Goal: Task Accomplishment & Management: Manage account settings

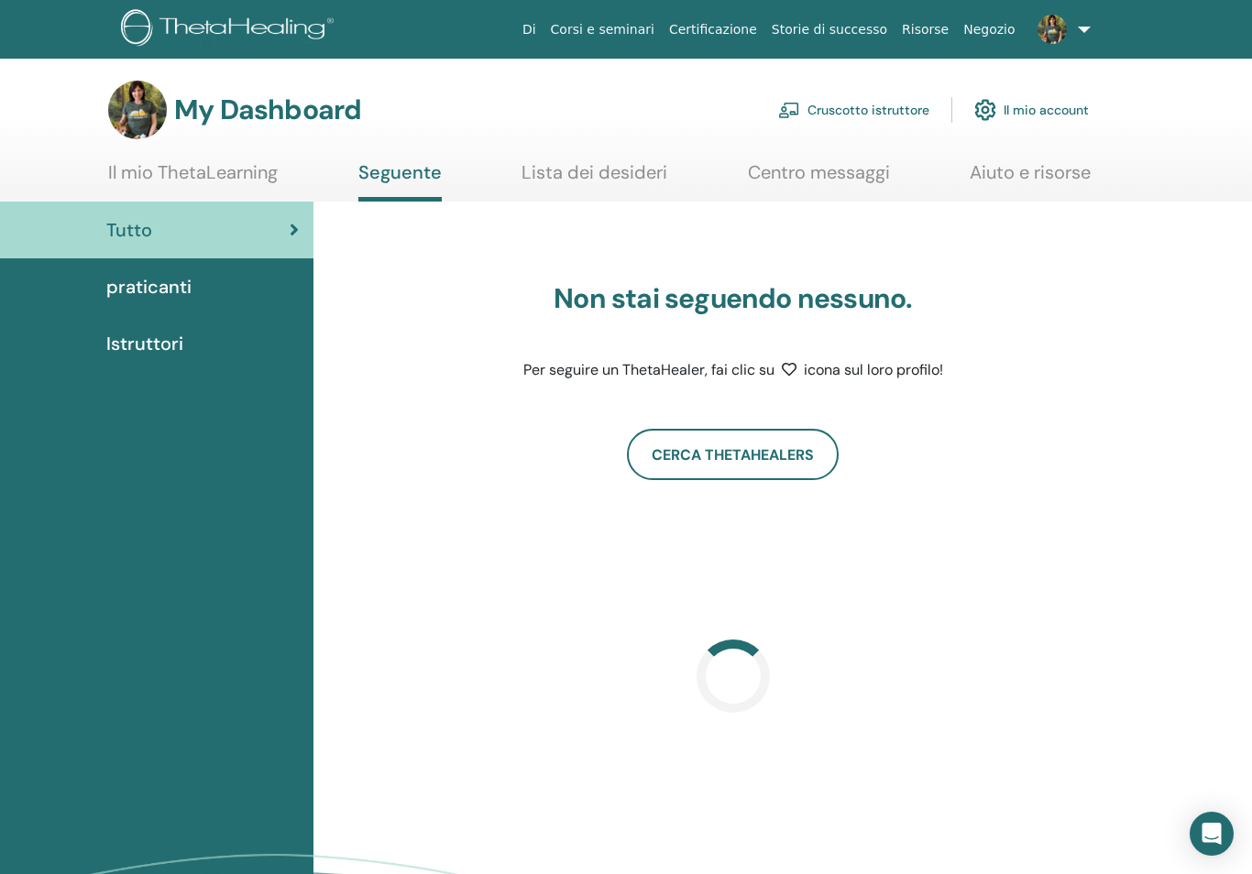
click at [896, 110] on link "Cruscotto istruttore" at bounding box center [853, 110] width 151 height 40
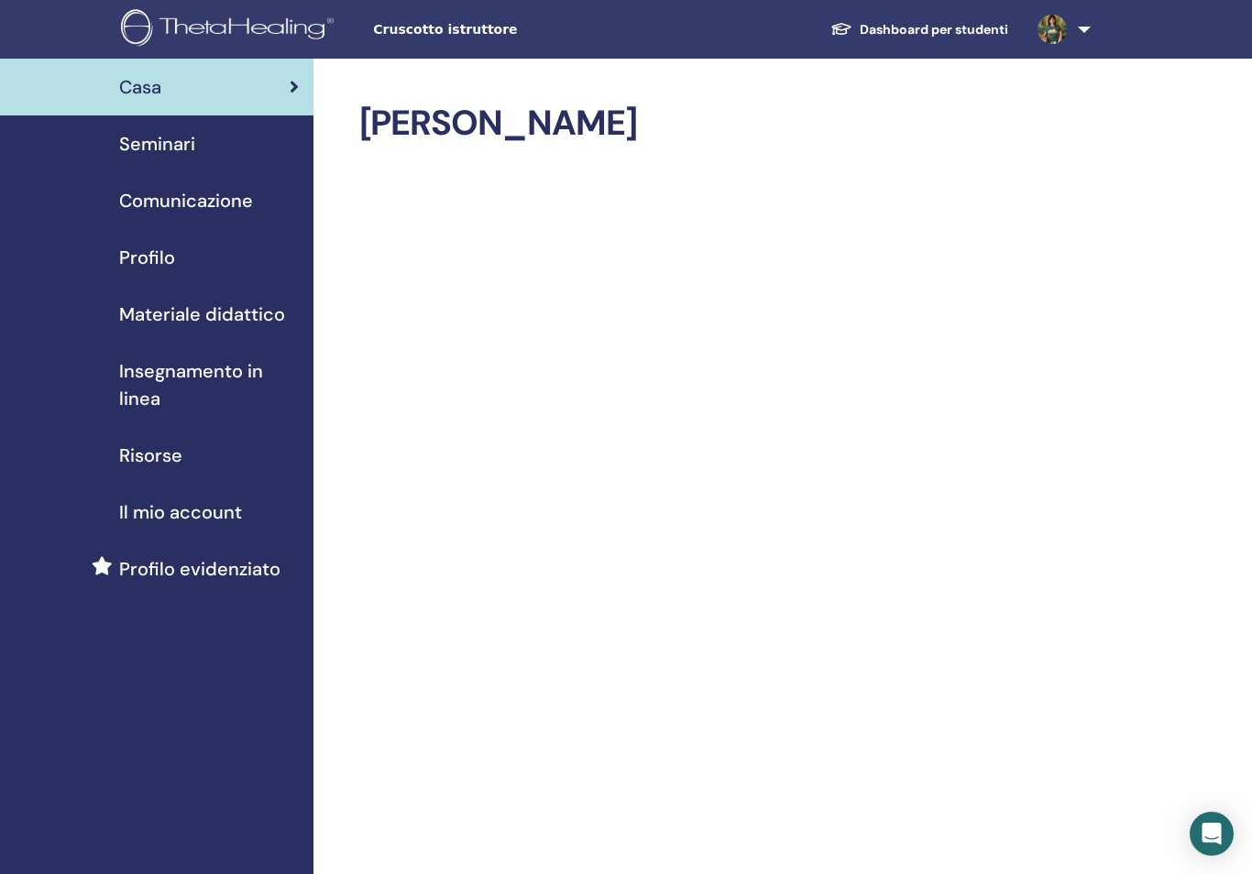
click at [181, 148] on span "Seminari" at bounding box center [157, 143] width 76 height 27
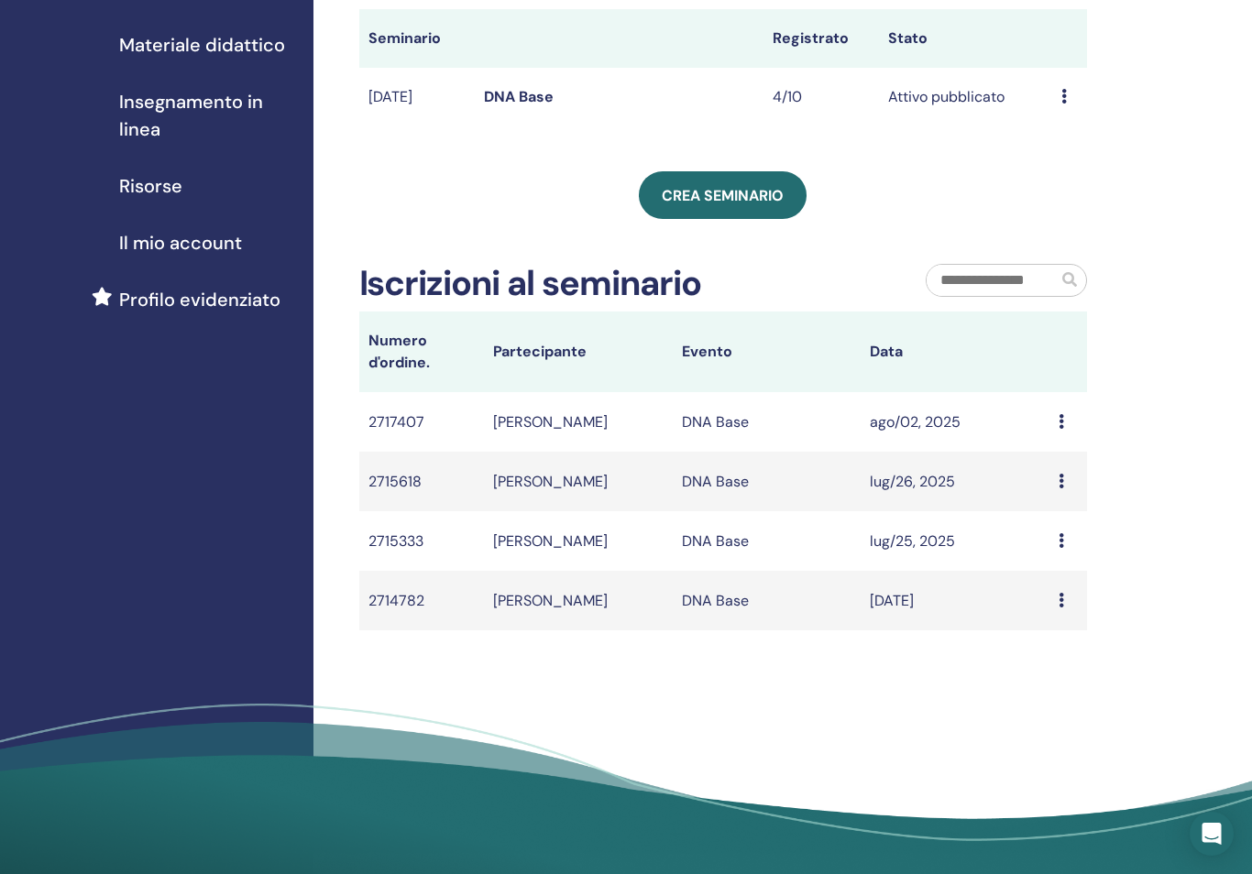
scroll to position [293, 0]
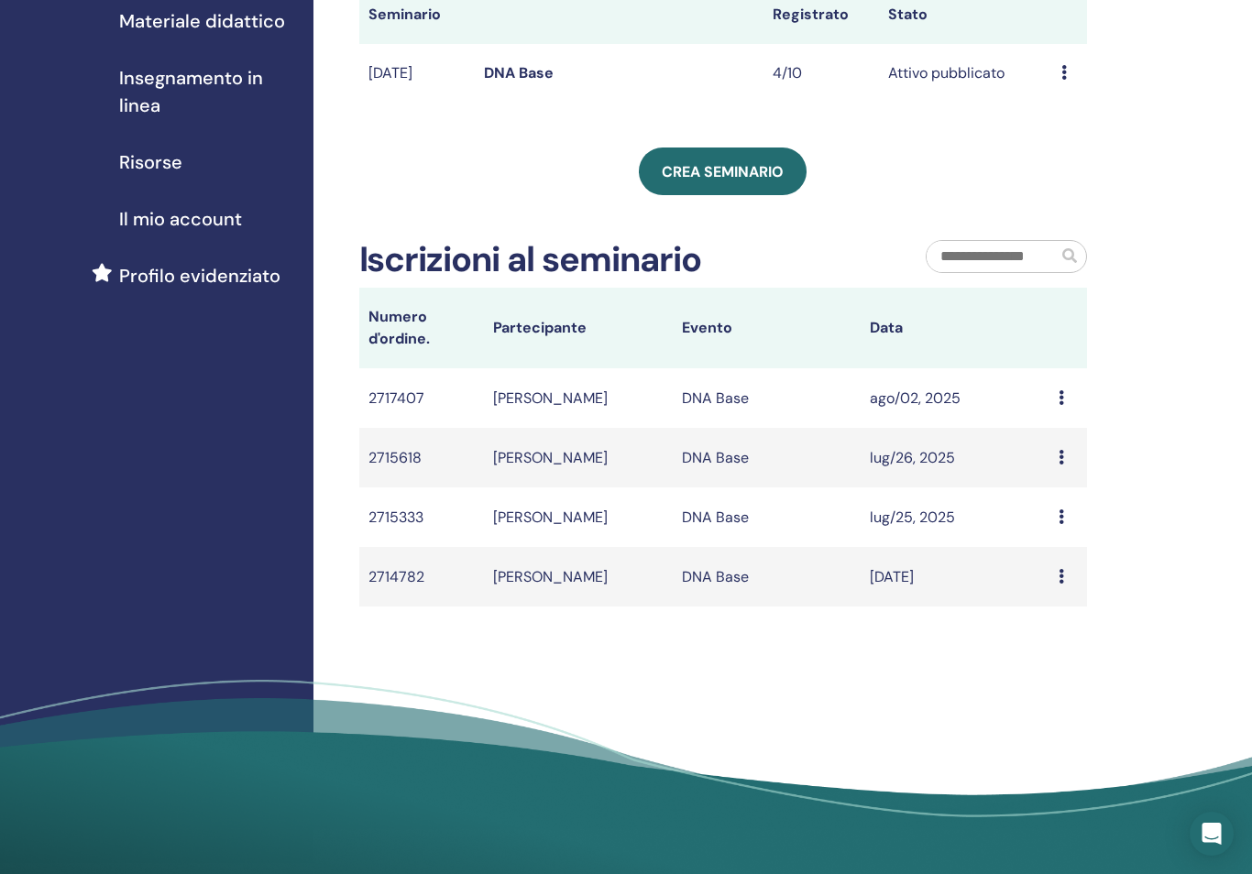
click at [1065, 407] on div "Message" at bounding box center [1067, 399] width 19 height 22
click at [1144, 479] on div "I miei seminari Puoi personalizzare il filtro per esplorare i prossimi seminari…" at bounding box center [782, 314] width 939 height 1098
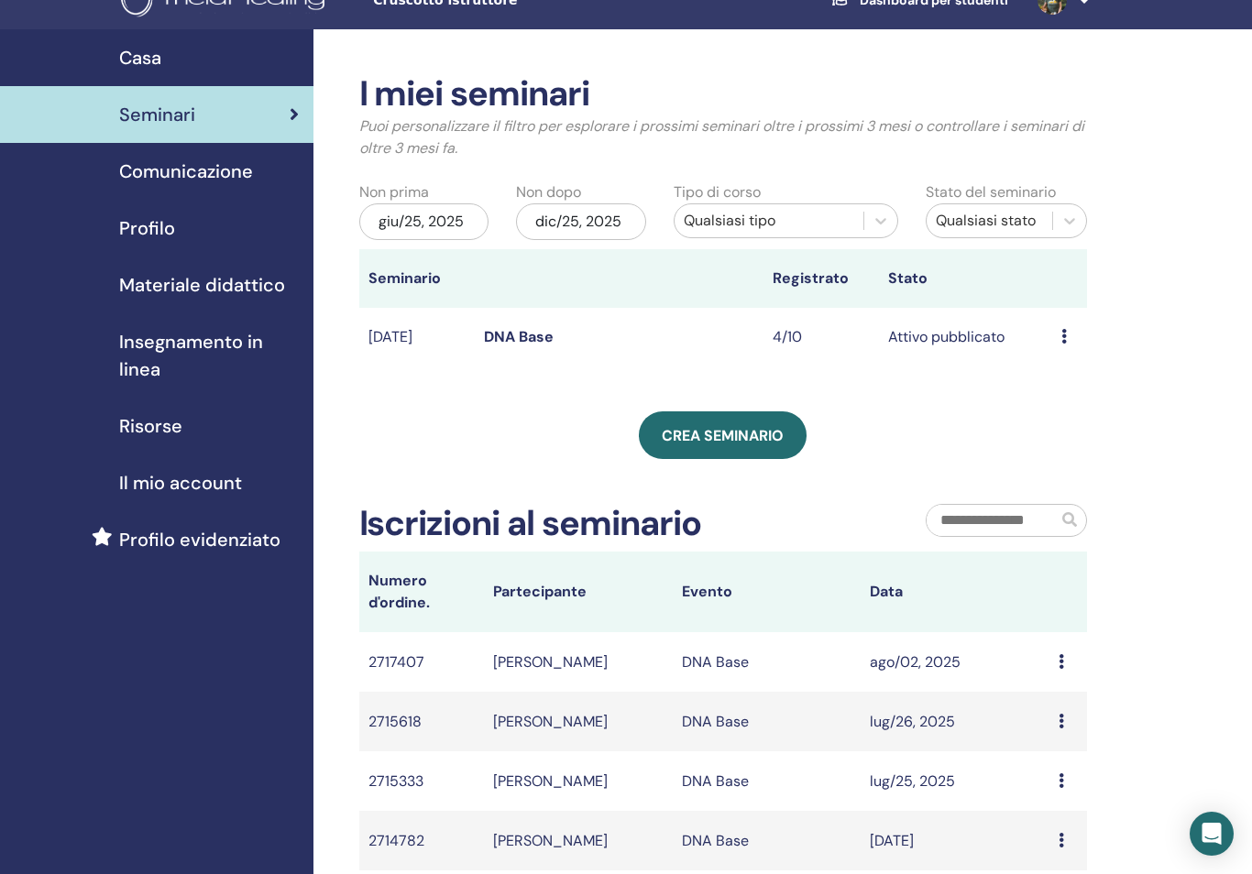
scroll to position [0, 0]
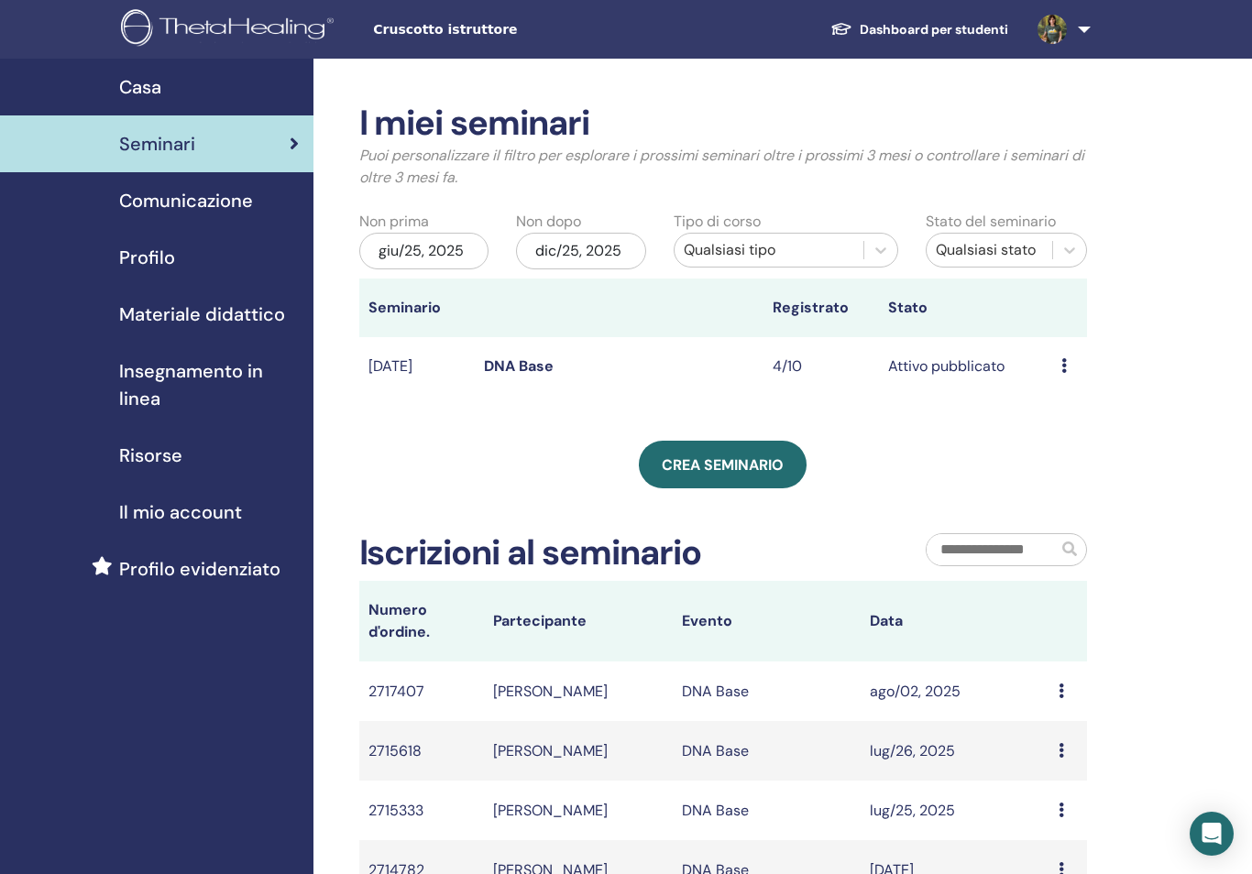
click at [131, 97] on span "Casa" at bounding box center [140, 86] width 42 height 27
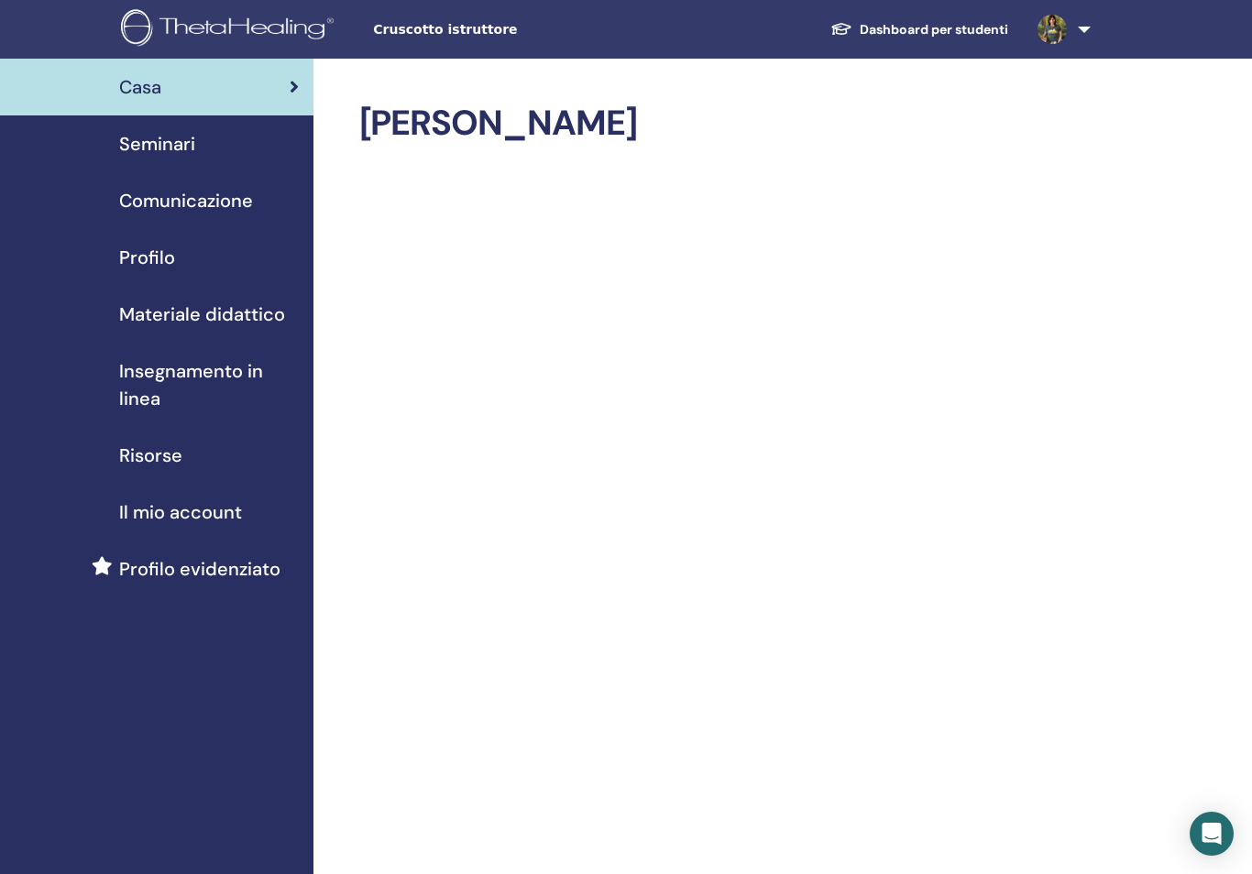
click at [141, 511] on span "Il mio account" at bounding box center [180, 511] width 123 height 27
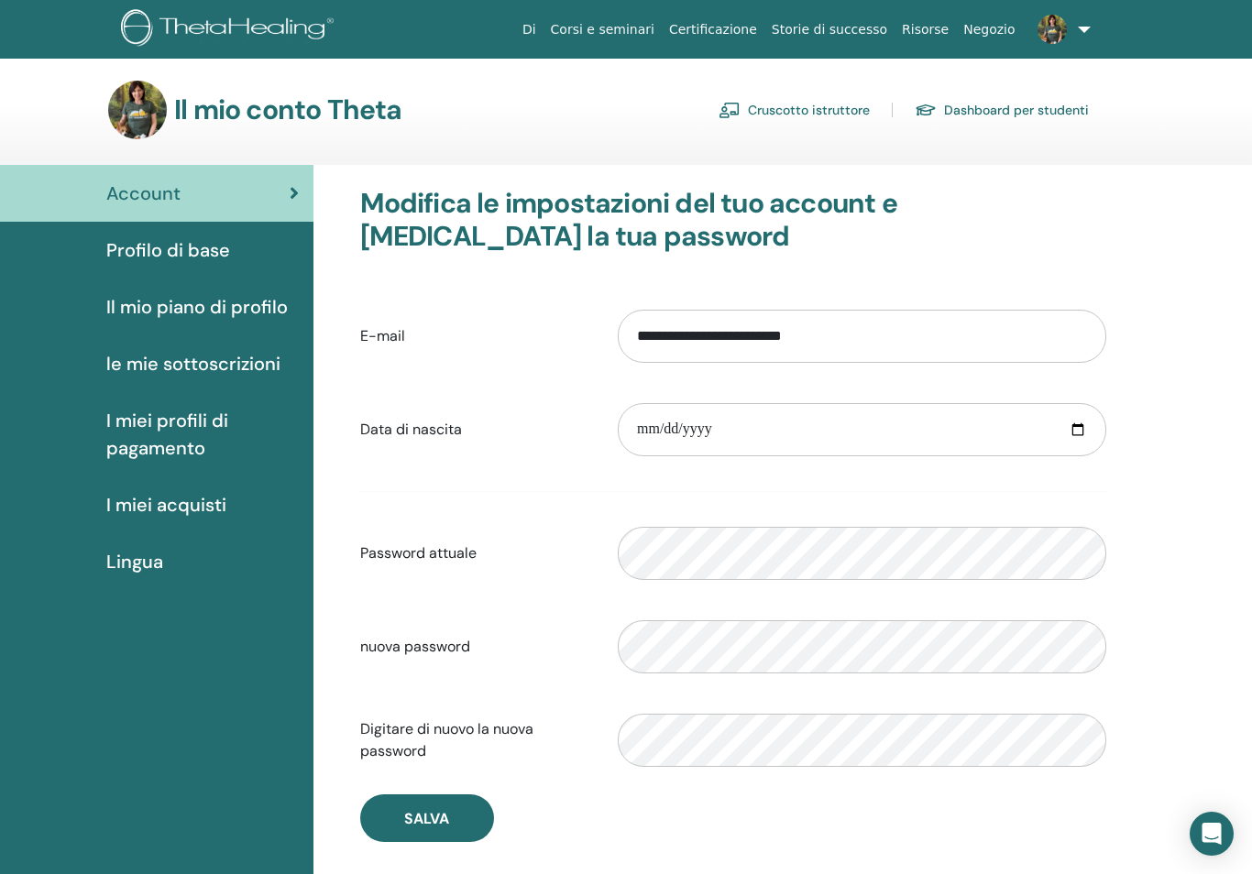
click at [136, 371] on span "le mie sottoscrizioni" at bounding box center [193, 363] width 174 height 27
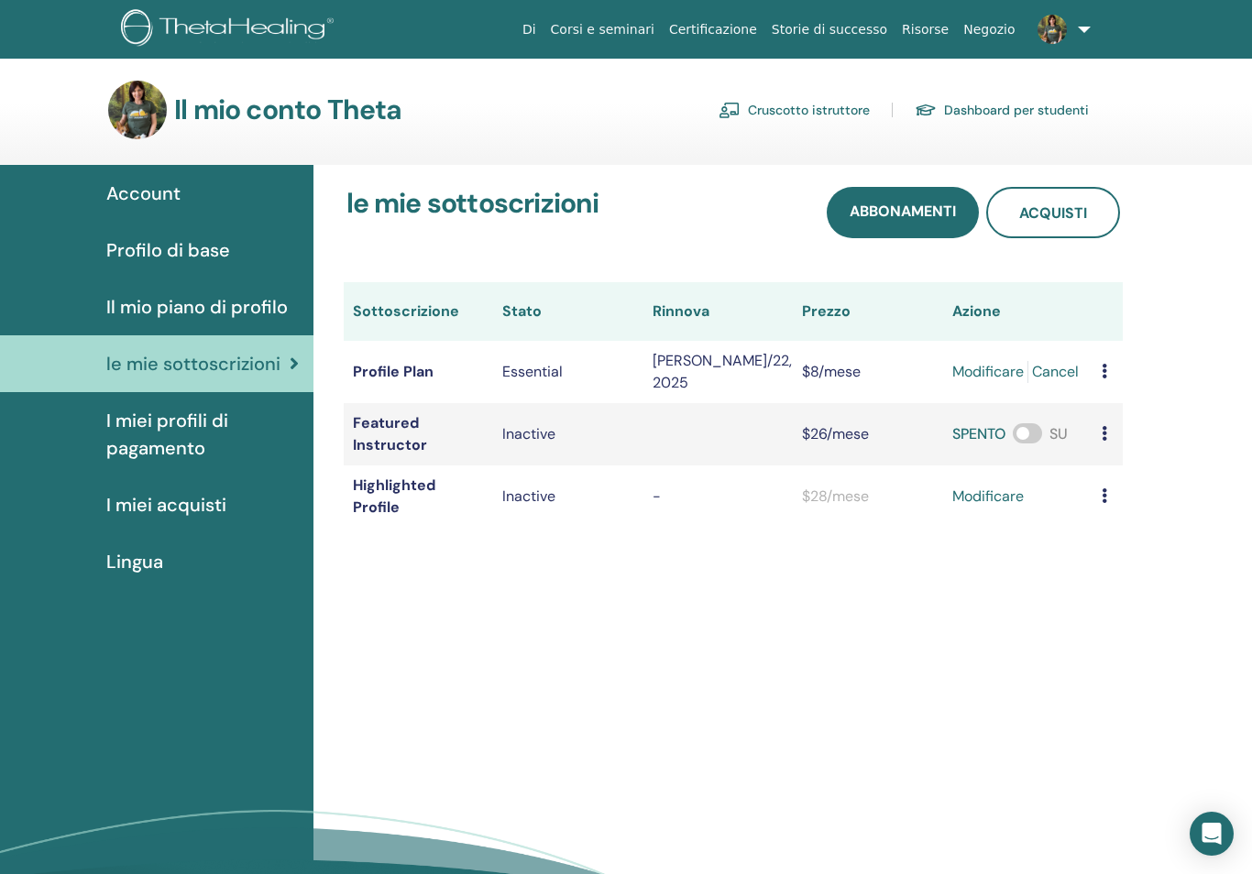
click at [117, 315] on span "Il mio piano di profilo" at bounding box center [196, 306] width 181 height 27
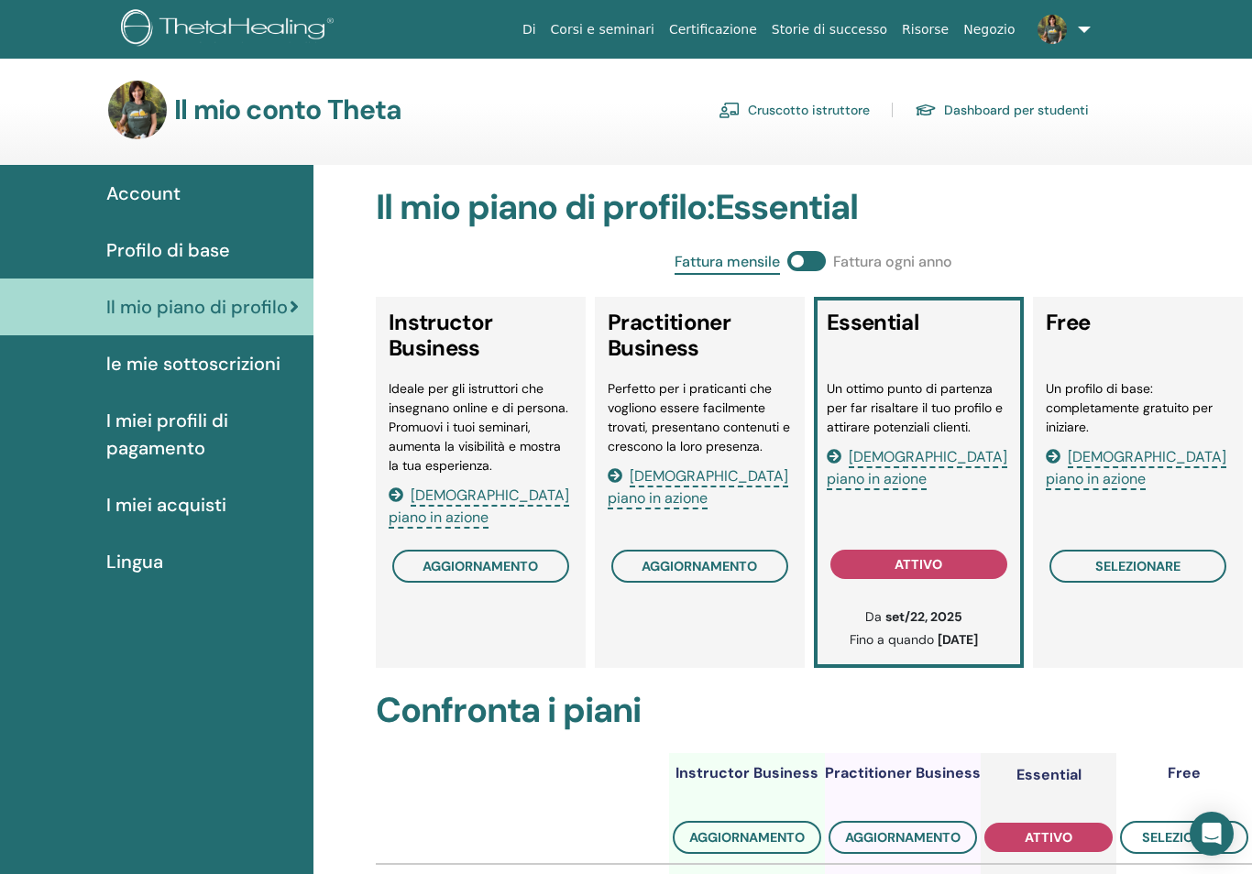
click at [114, 249] on span "Profilo di base" at bounding box center [168, 249] width 124 height 27
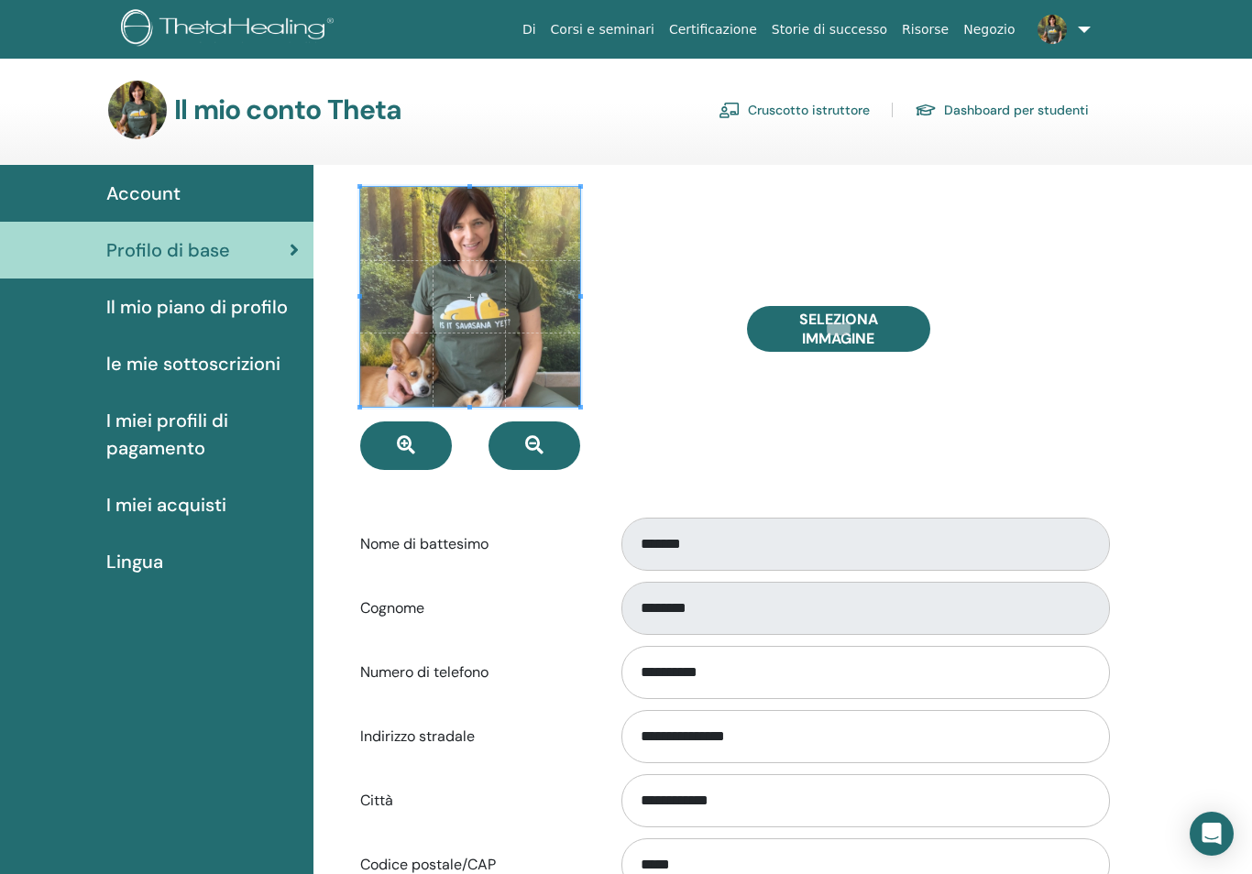
click at [148, 192] on span "Account" at bounding box center [143, 193] width 74 height 27
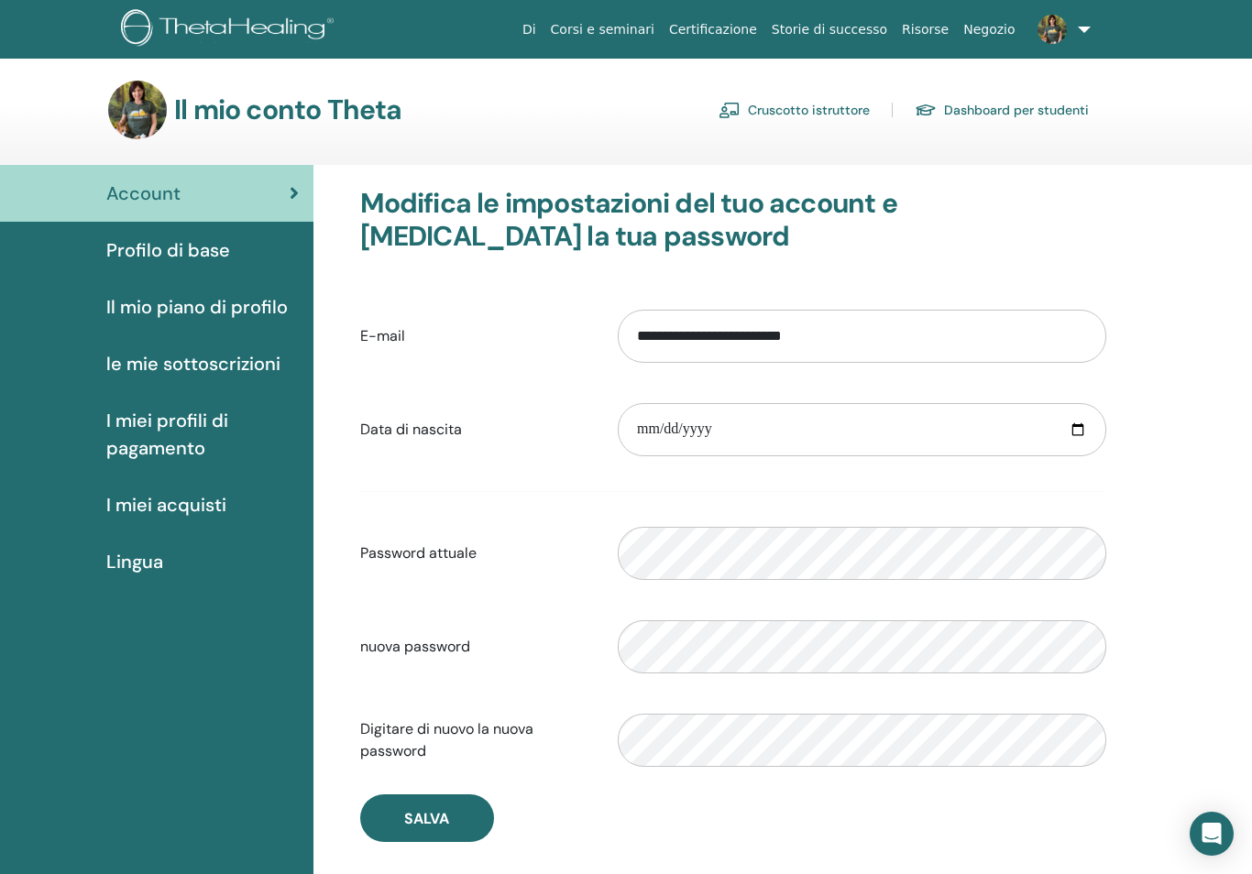
click at [785, 102] on link "Cruscotto istruttore" at bounding box center [793, 109] width 151 height 29
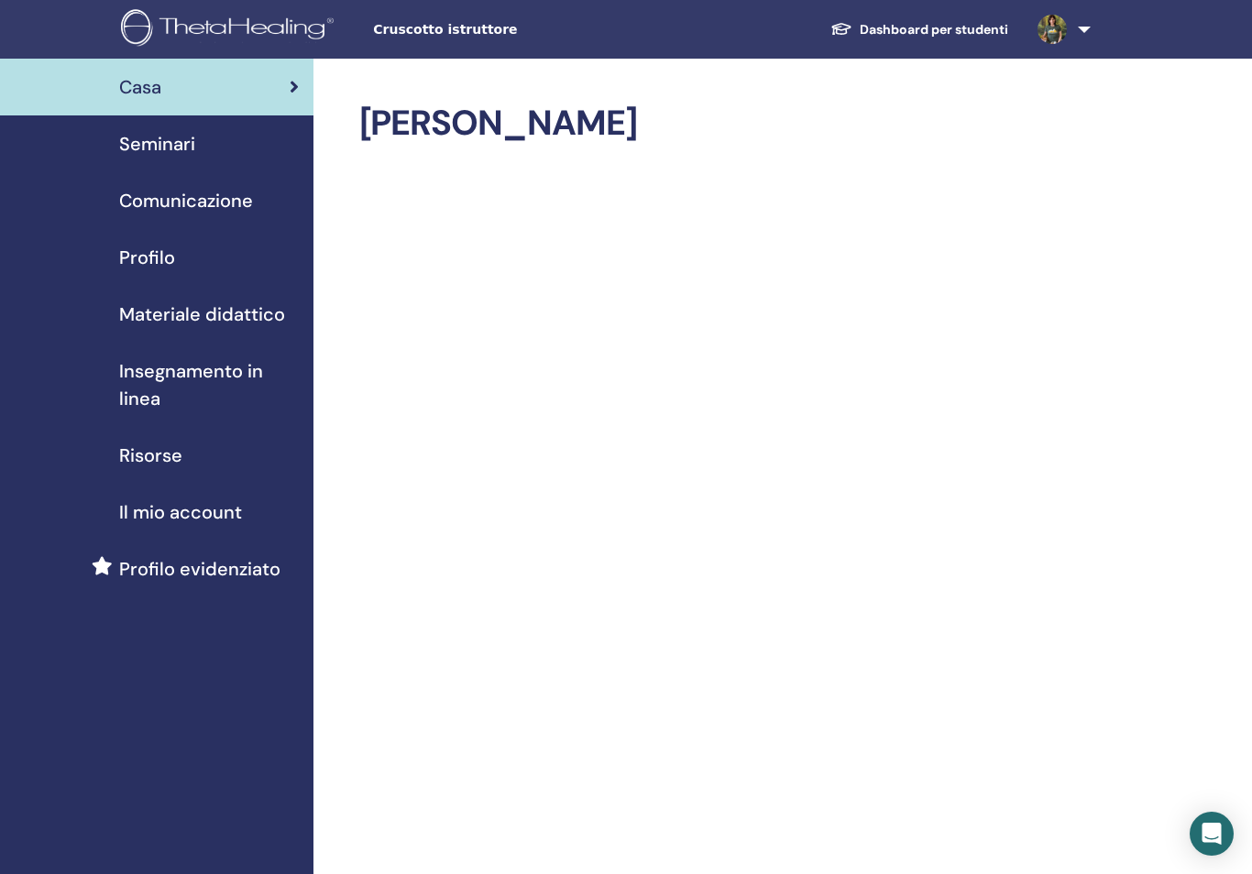
click at [278, 79] on div "Casa" at bounding box center [157, 86] width 284 height 27
click at [439, 26] on span "Cruscotto istruttore" at bounding box center [510, 29] width 275 height 19
click at [153, 153] on span "Seminari" at bounding box center [157, 143] width 76 height 27
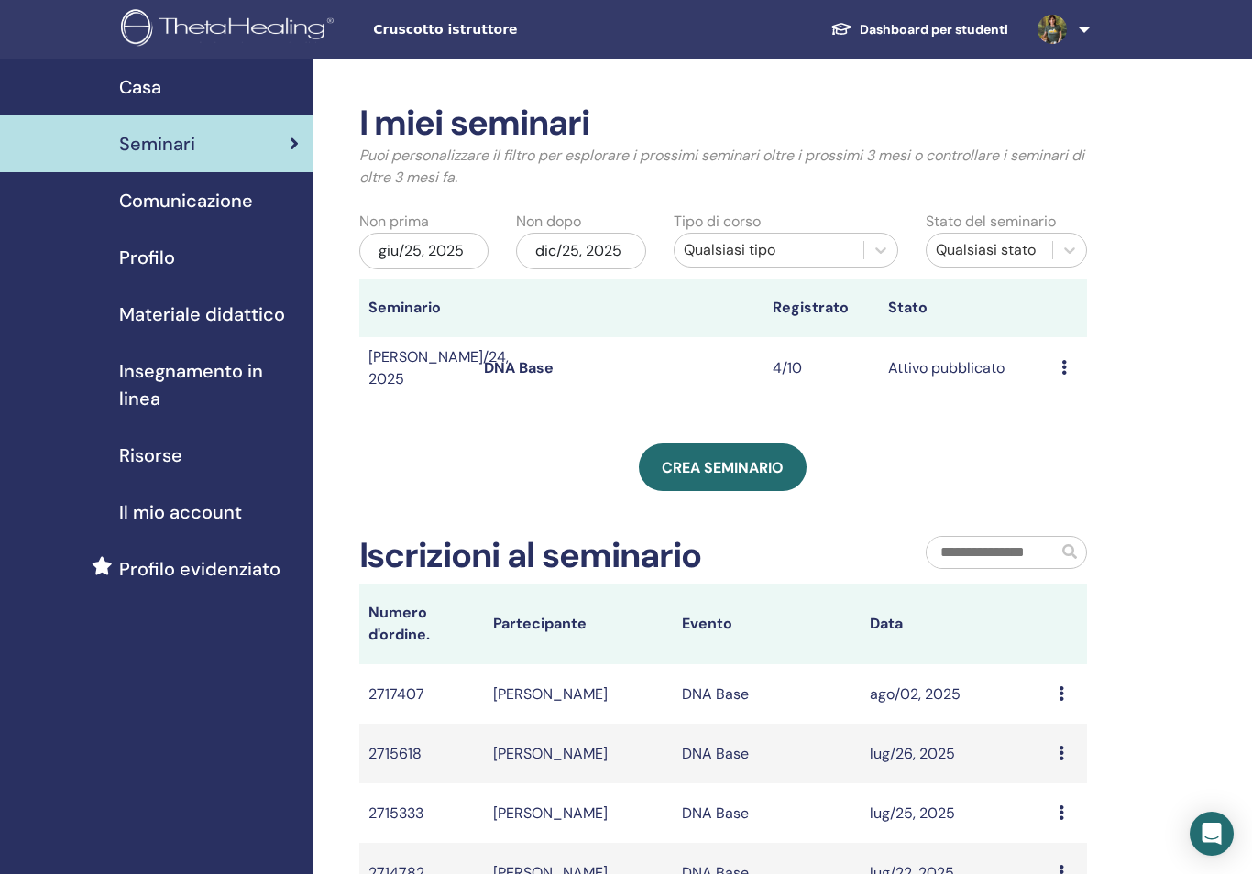
click at [1070, 367] on div "Anteprima Modificare Partecipanti Annulla" at bounding box center [1069, 368] width 16 height 22
click at [1086, 418] on link "Modificare" at bounding box center [1071, 409] width 71 height 19
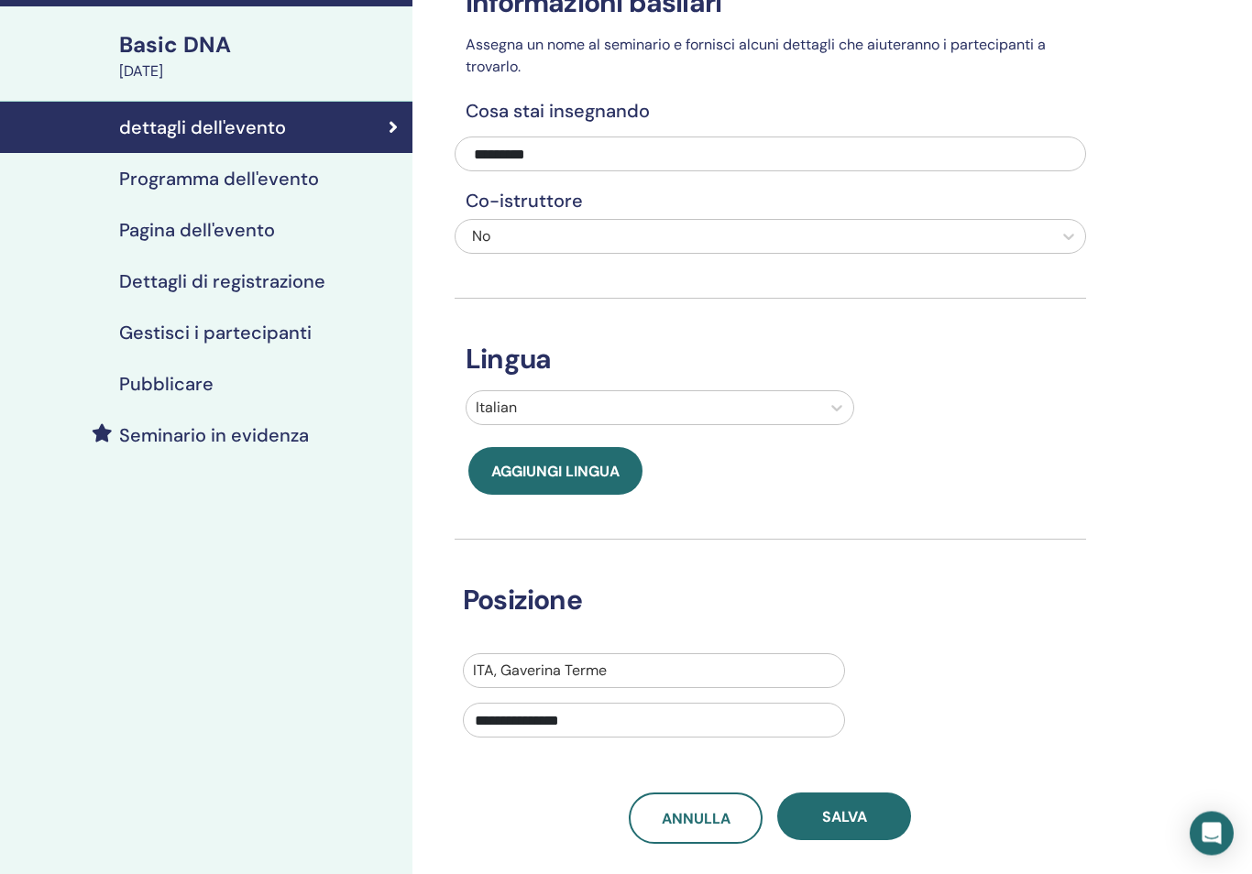
scroll to position [115, 0]
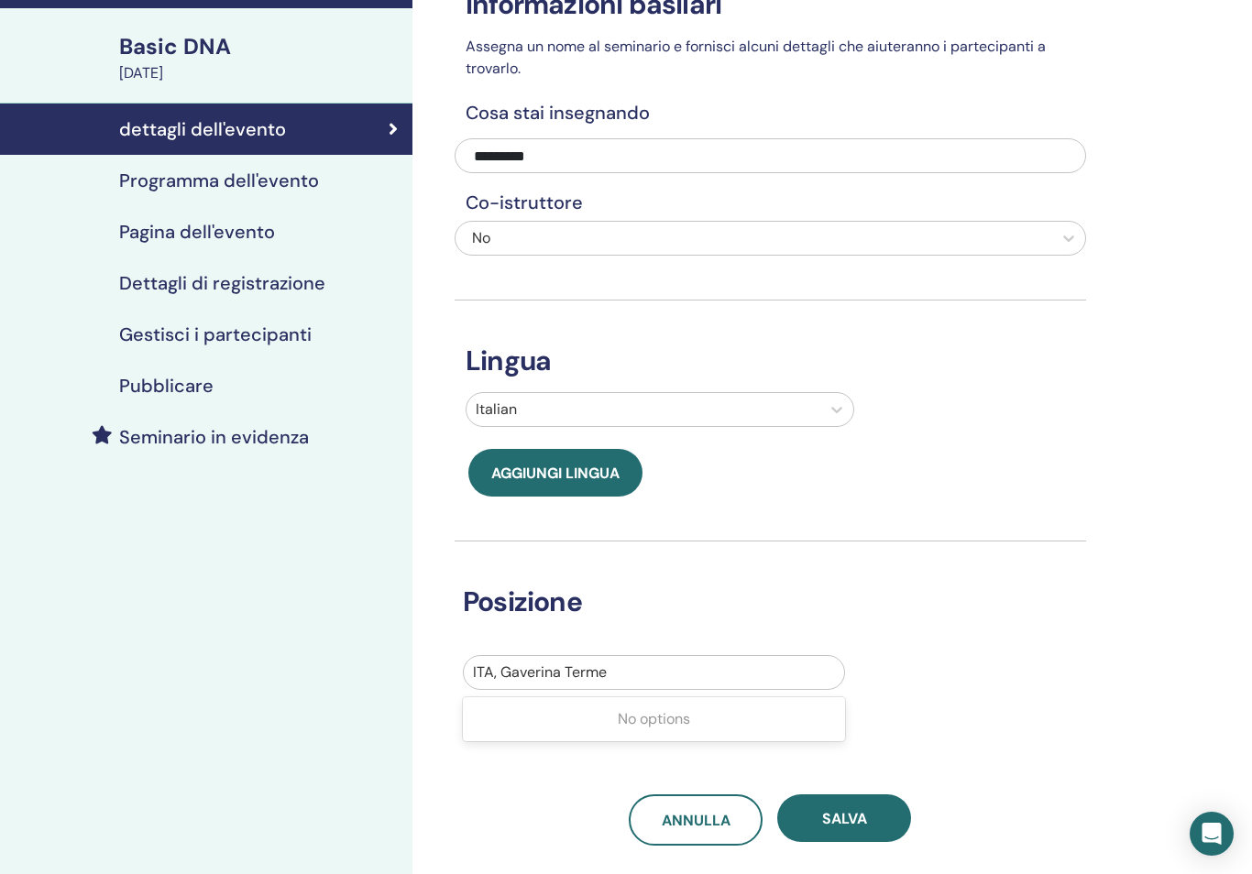
click at [684, 728] on div "No options" at bounding box center [654, 719] width 382 height 37
type input "*"
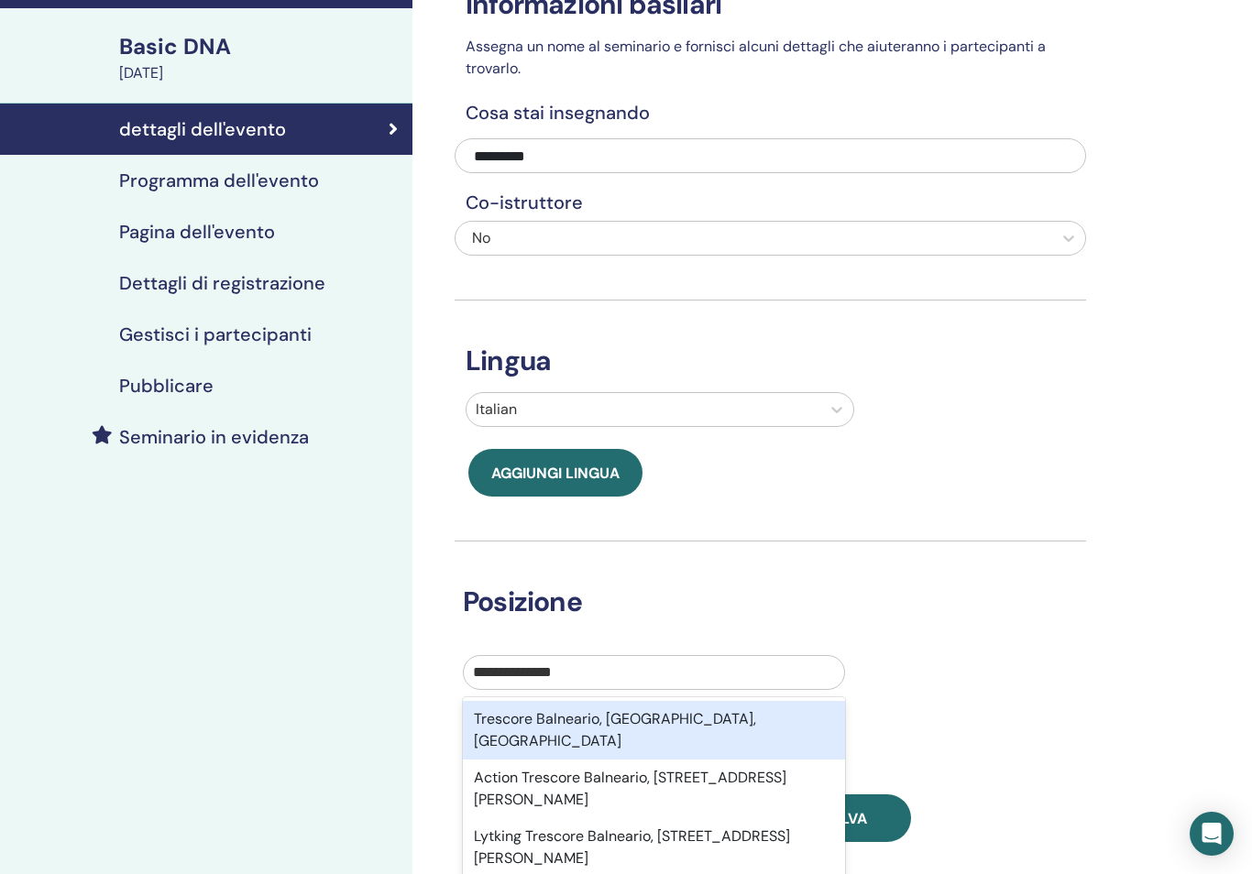
click at [644, 714] on div "Trescore Balneario, [GEOGRAPHIC_DATA], [GEOGRAPHIC_DATA]" at bounding box center [654, 730] width 382 height 59
type input "**********"
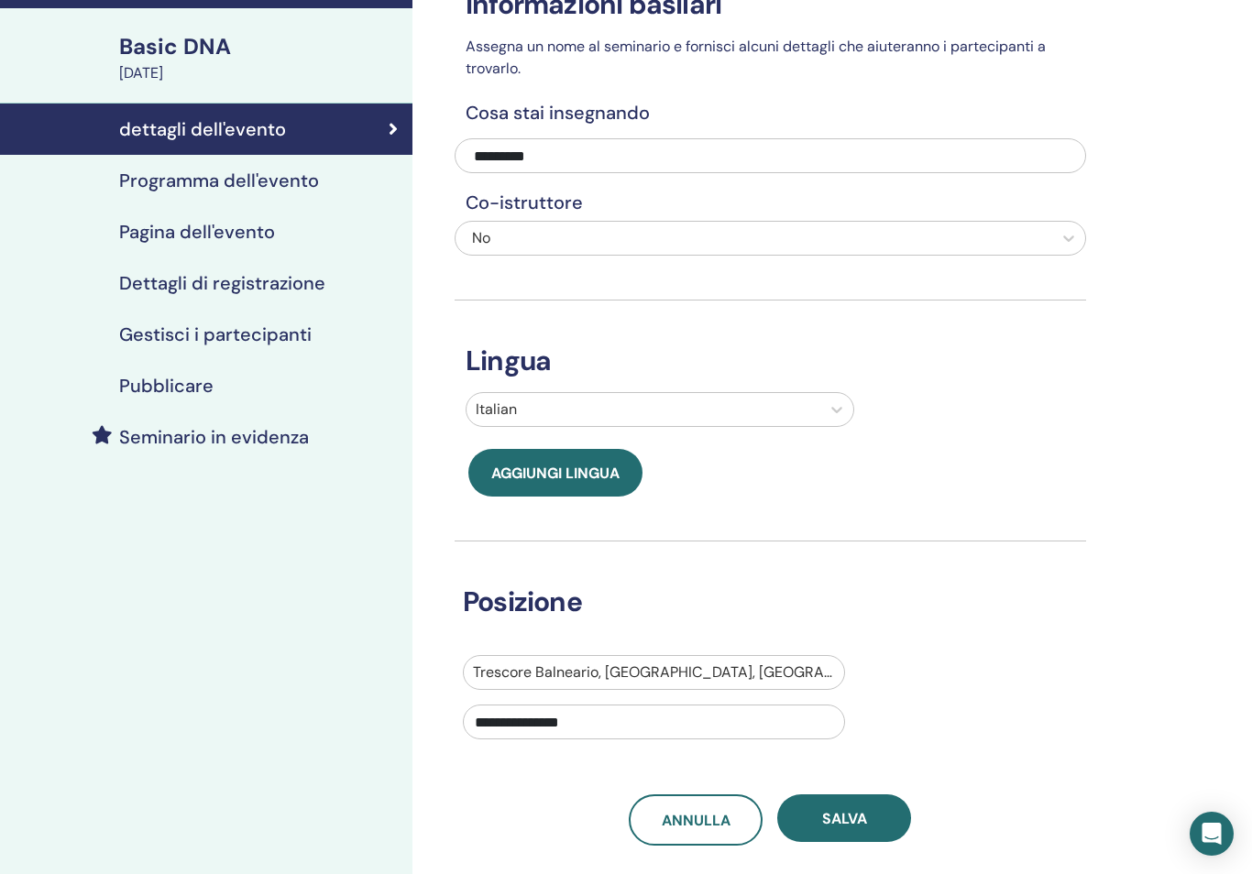
click at [596, 717] on input "**********" at bounding box center [654, 722] width 382 height 35
type input "*"
click at [872, 820] on button "Salva" at bounding box center [844, 818] width 134 height 48
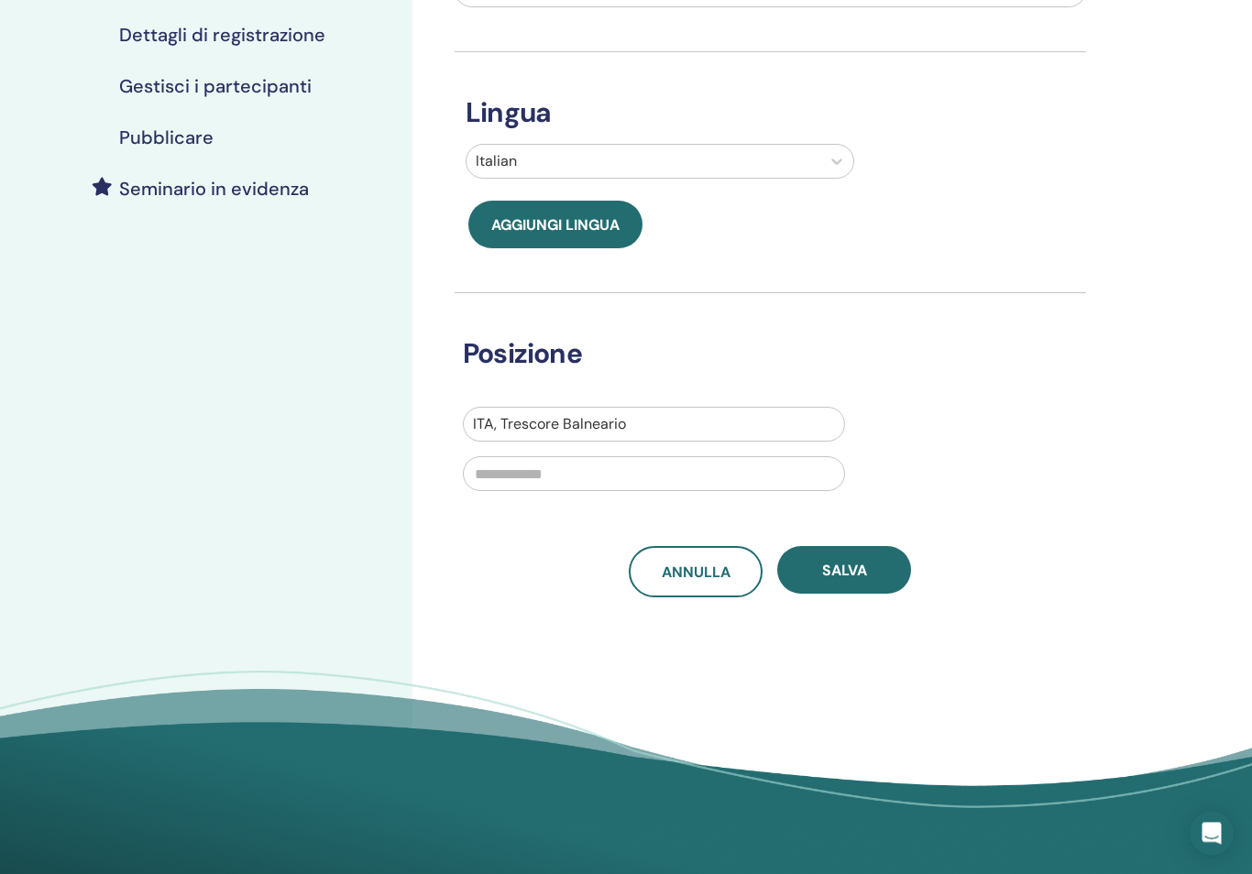
scroll to position [352, 0]
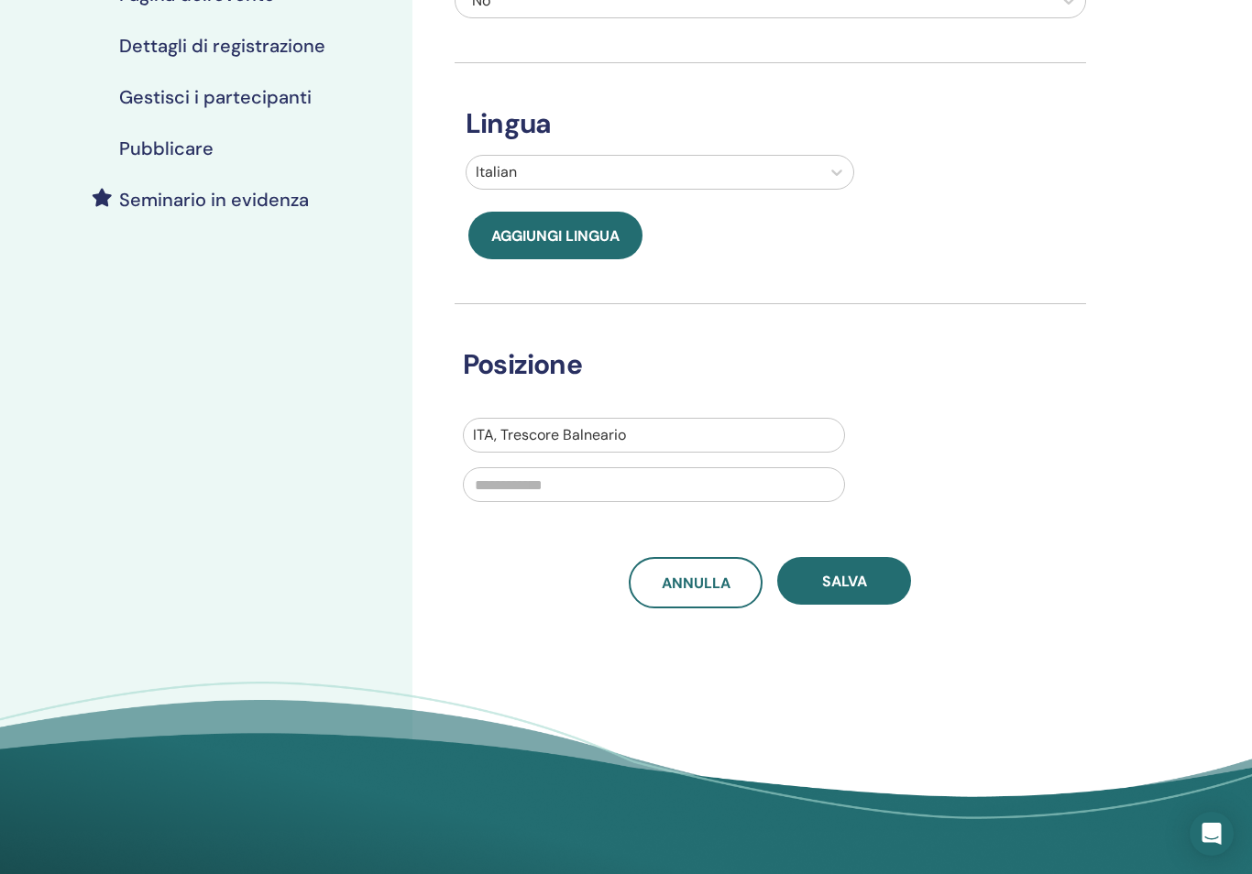
click at [869, 582] on button "Salva" at bounding box center [844, 581] width 134 height 48
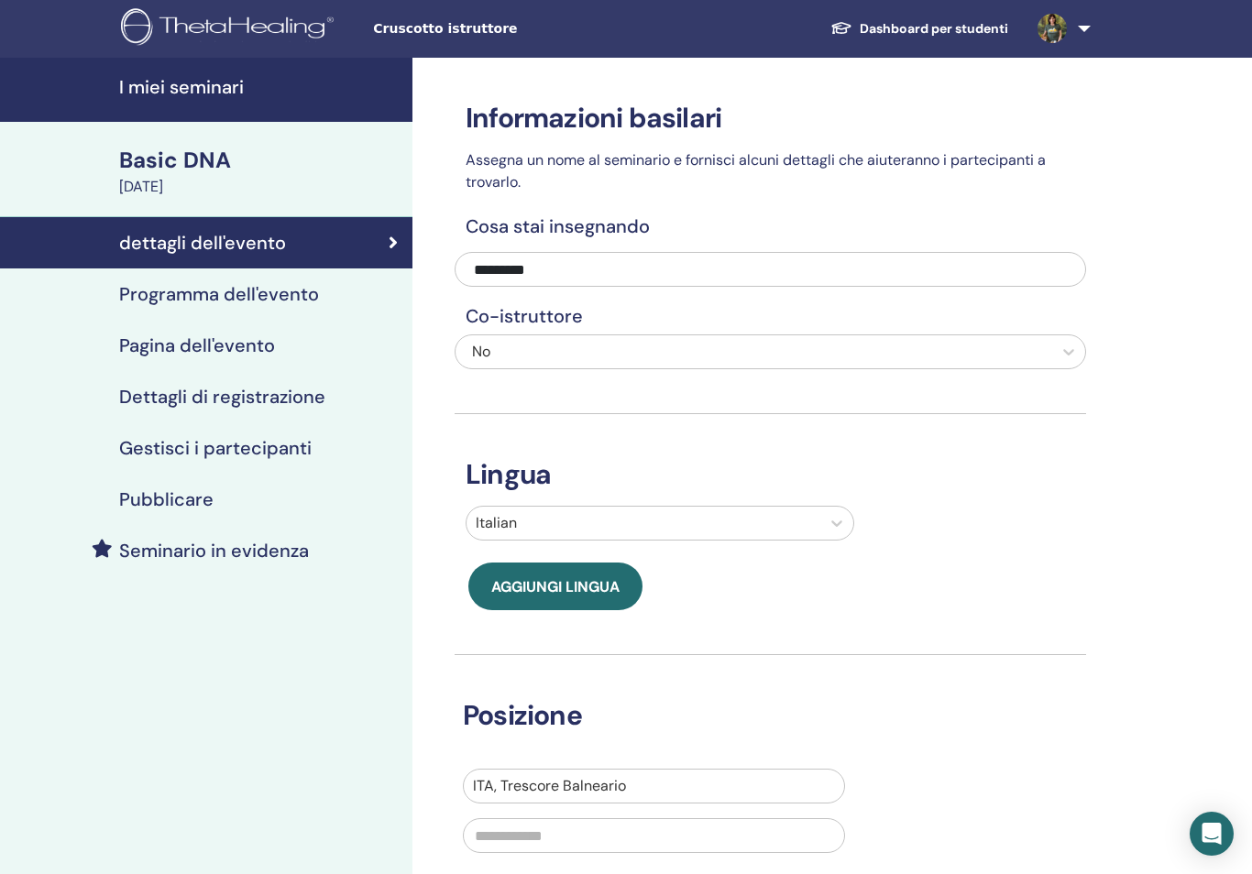
scroll to position [4, 0]
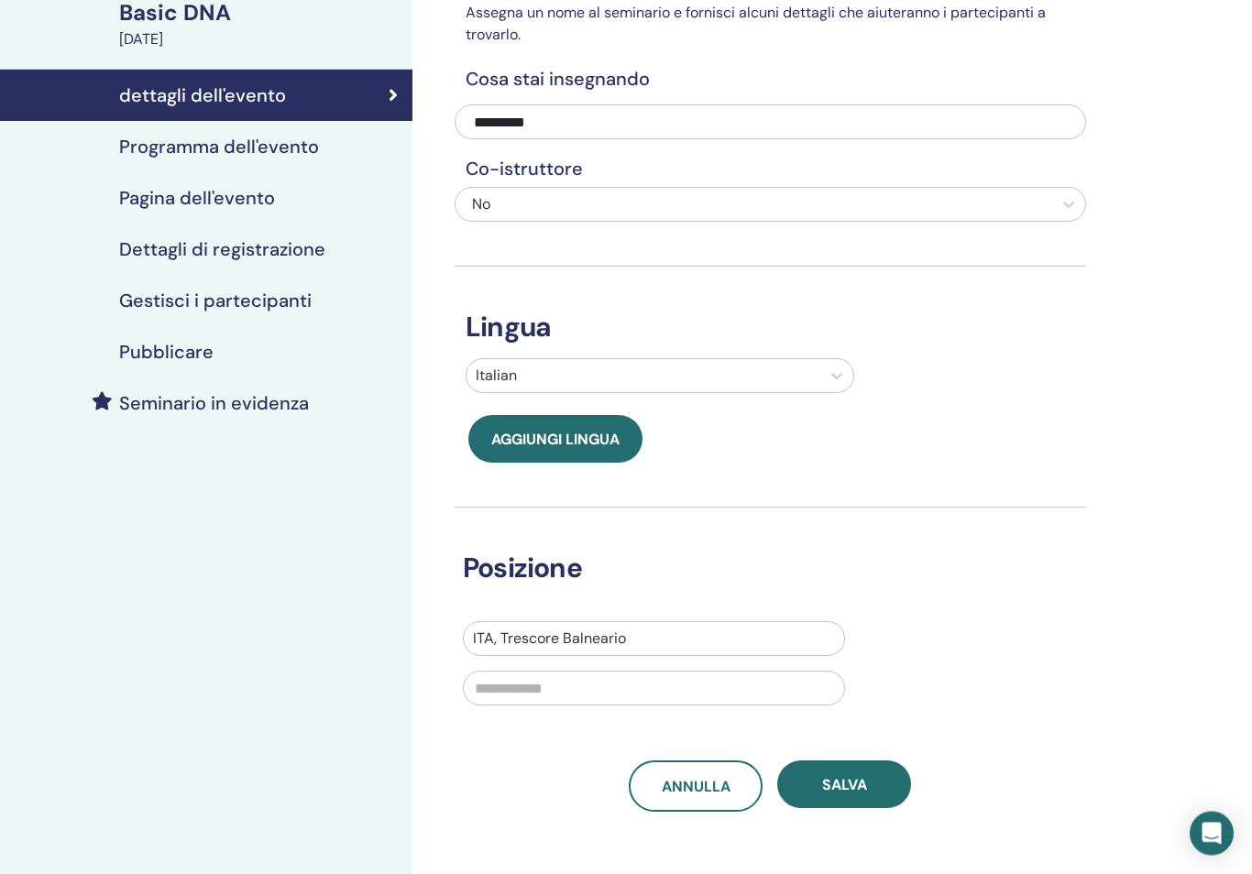
click at [205, 148] on h4 "Programma dell'evento" at bounding box center [219, 148] width 200 height 22
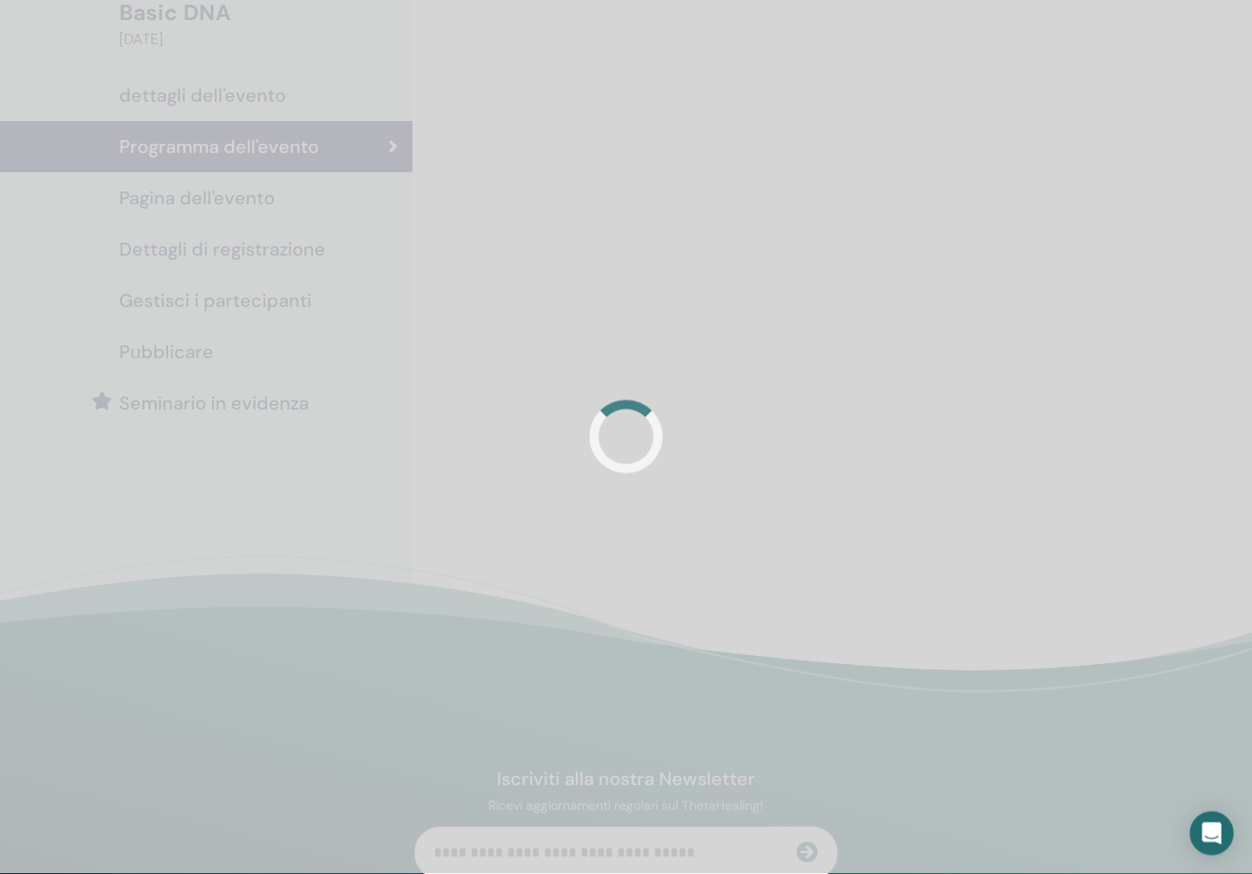
scroll to position [148, 0]
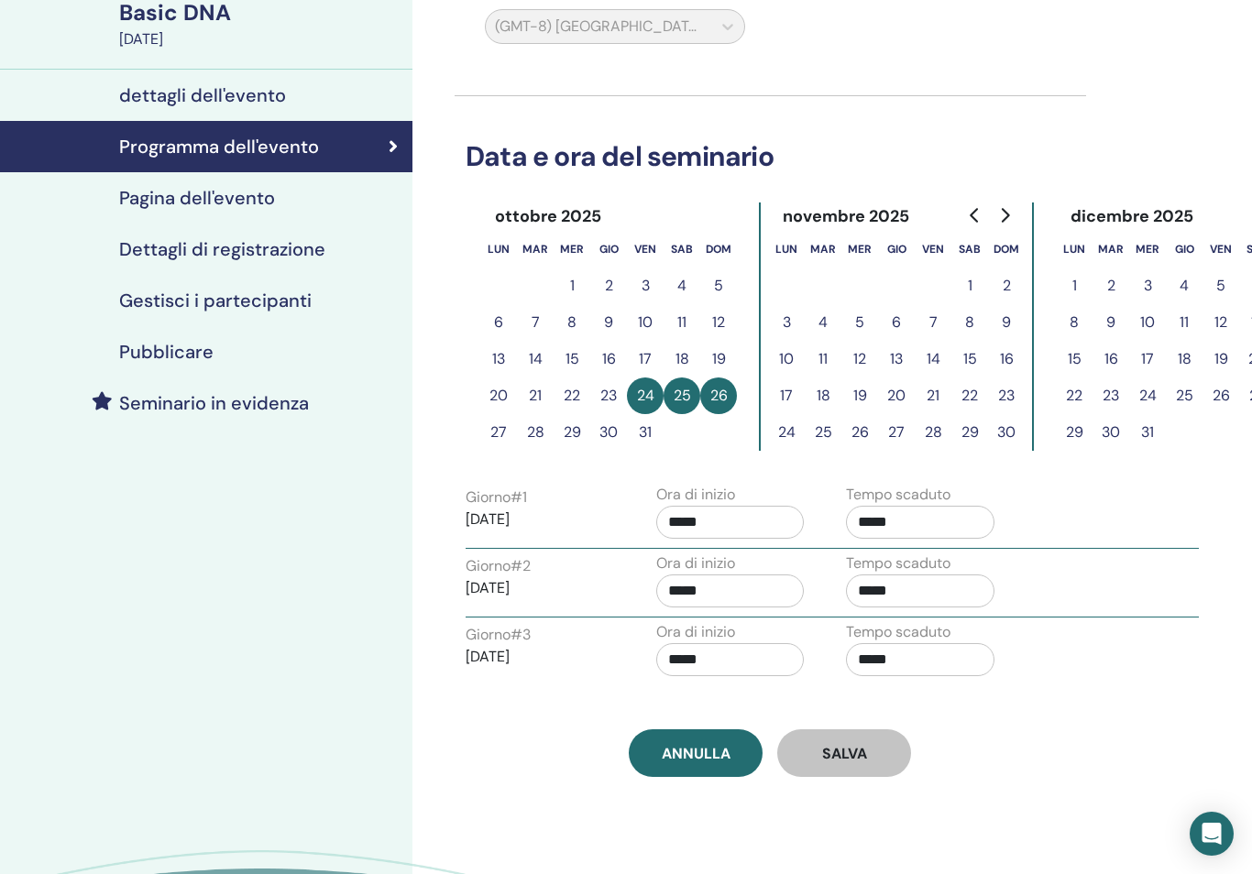
click at [254, 205] on h4 "Pagina dell'evento" at bounding box center [197, 198] width 156 height 22
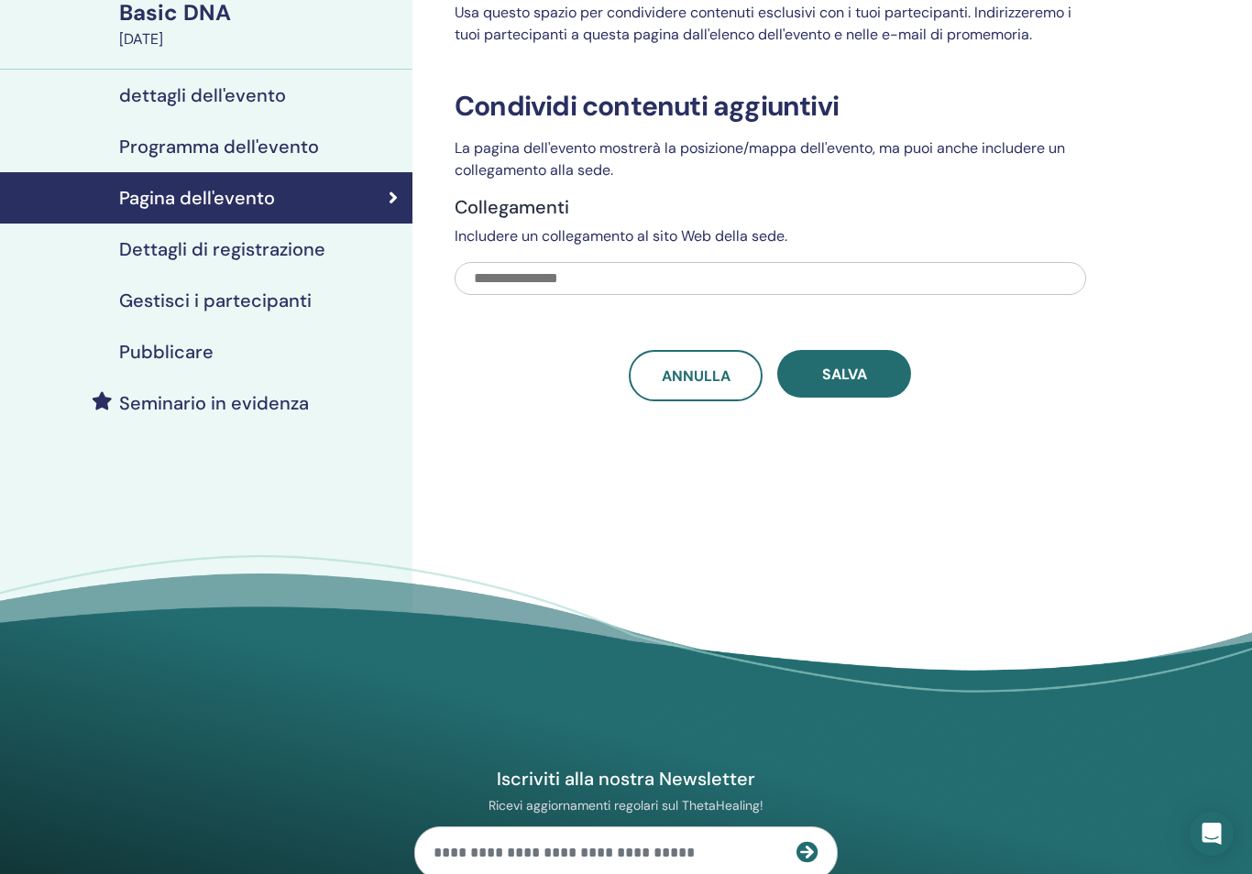
click at [262, 247] on h4 "Dettagli di registrazione" at bounding box center [222, 249] width 206 height 22
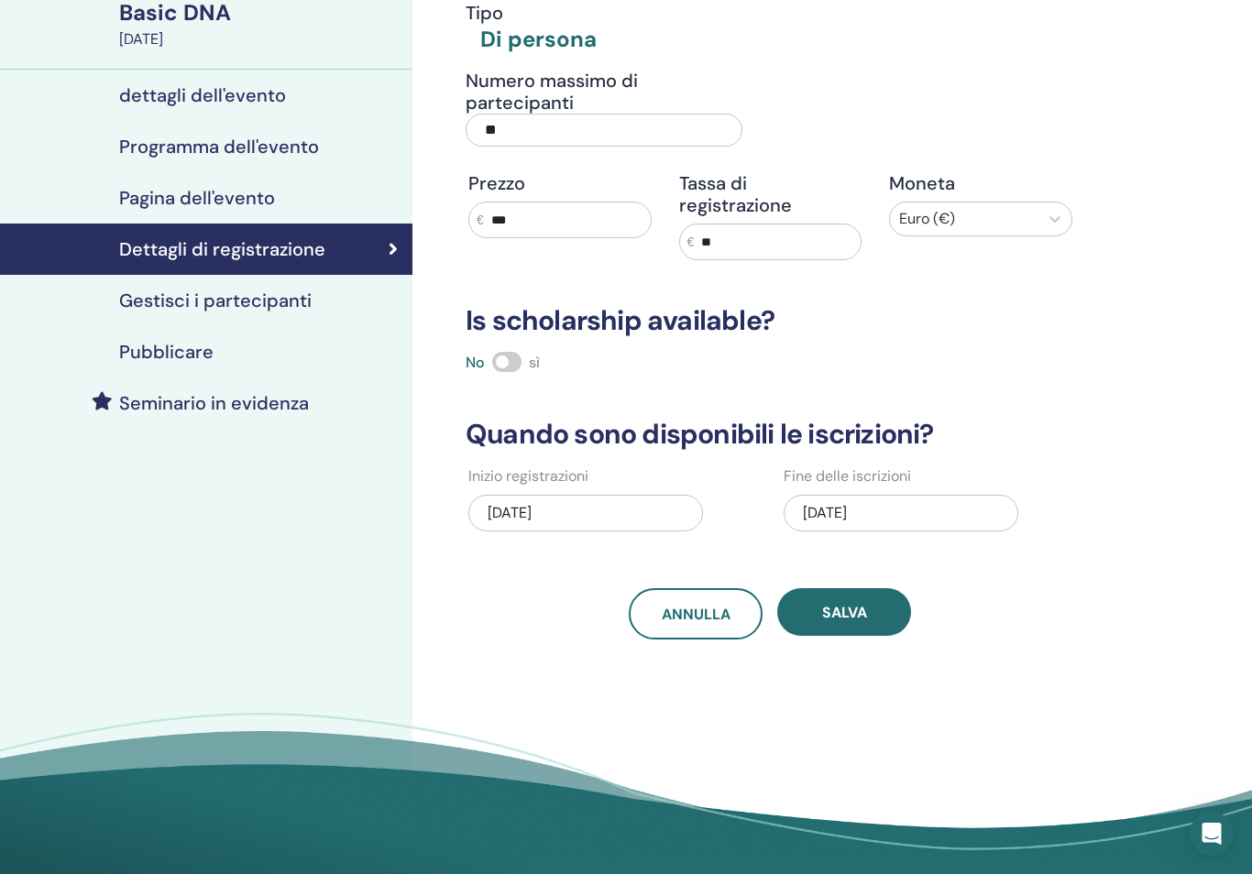
click at [842, 511] on div "[DATE]" at bounding box center [900, 513] width 235 height 37
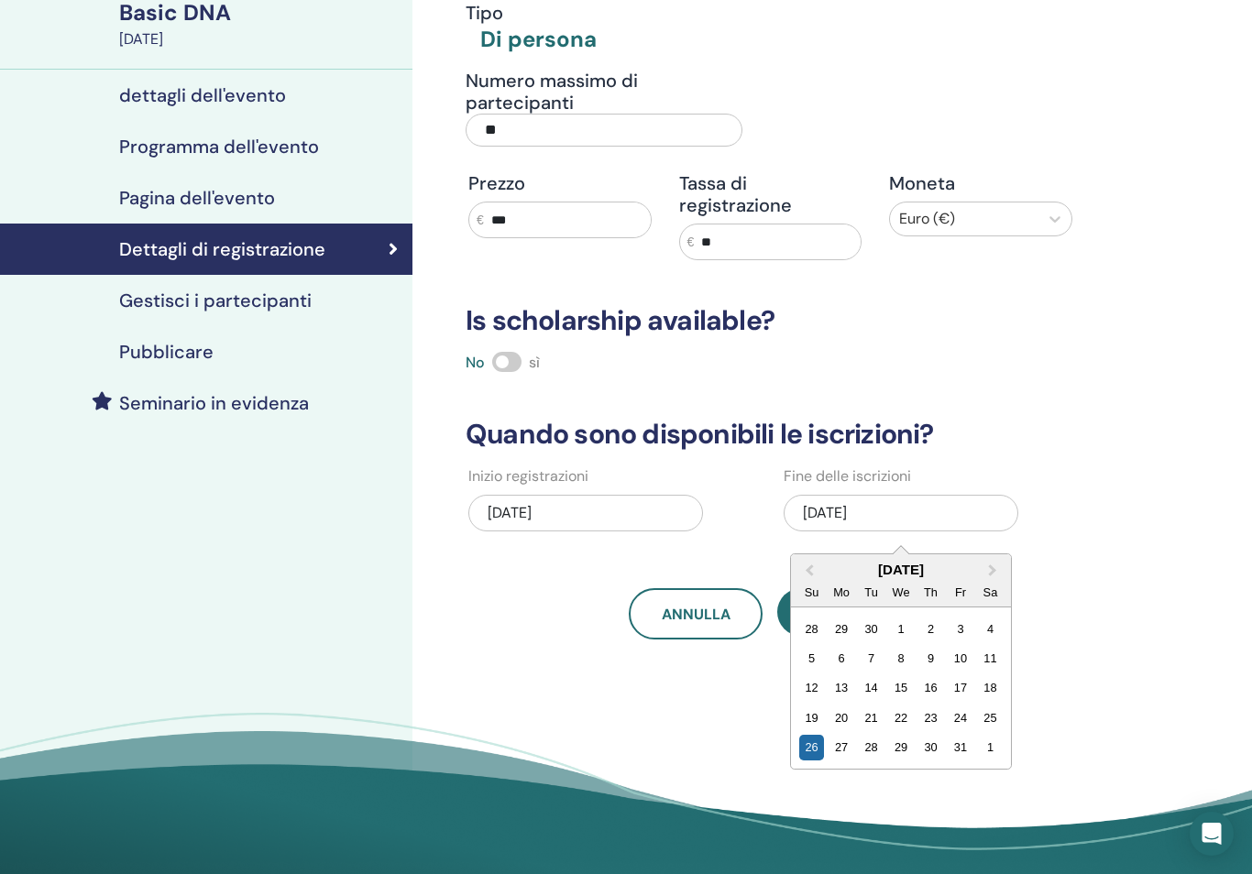
click at [935, 713] on div "23" at bounding box center [930, 718] width 25 height 25
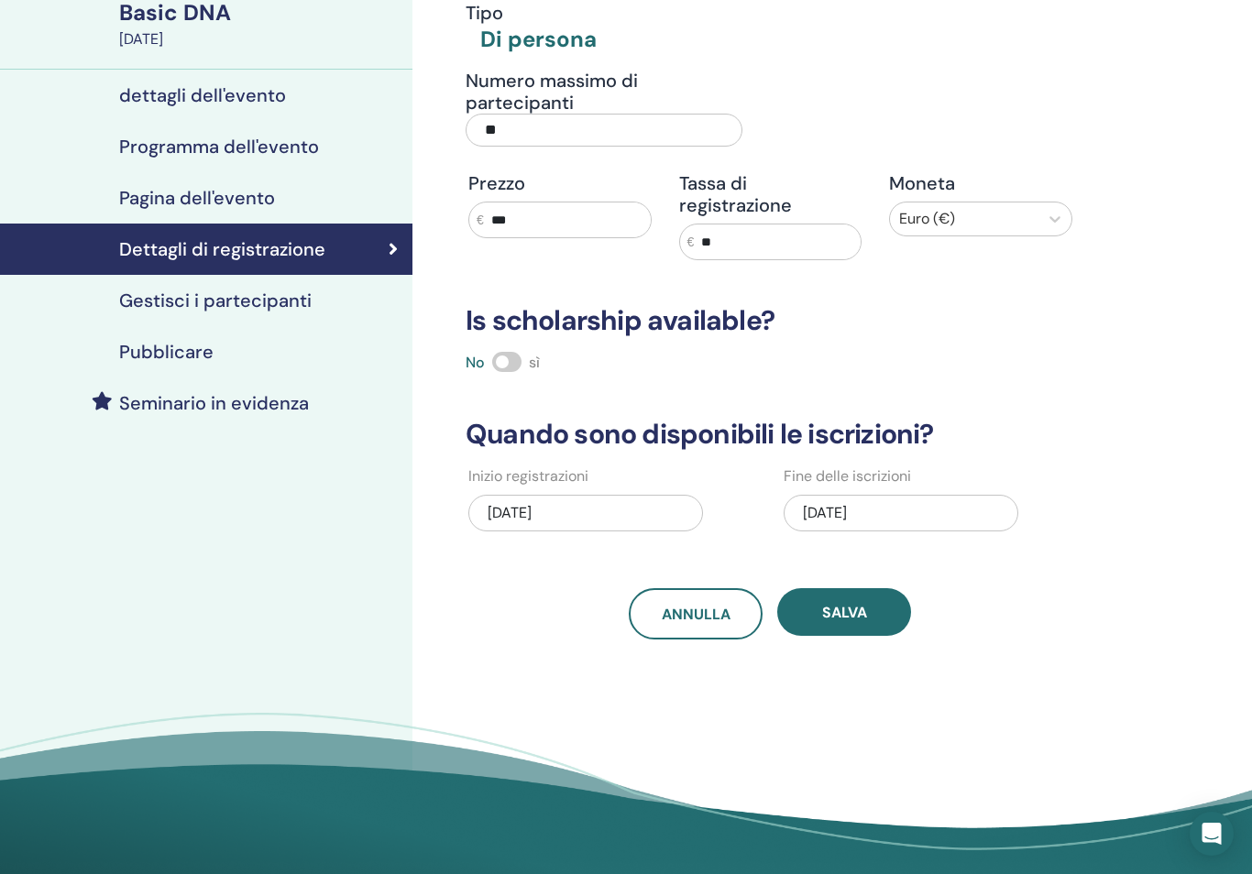
click at [875, 613] on button "Salva" at bounding box center [844, 612] width 134 height 48
click at [858, 606] on span "Salva" at bounding box center [844, 612] width 45 height 19
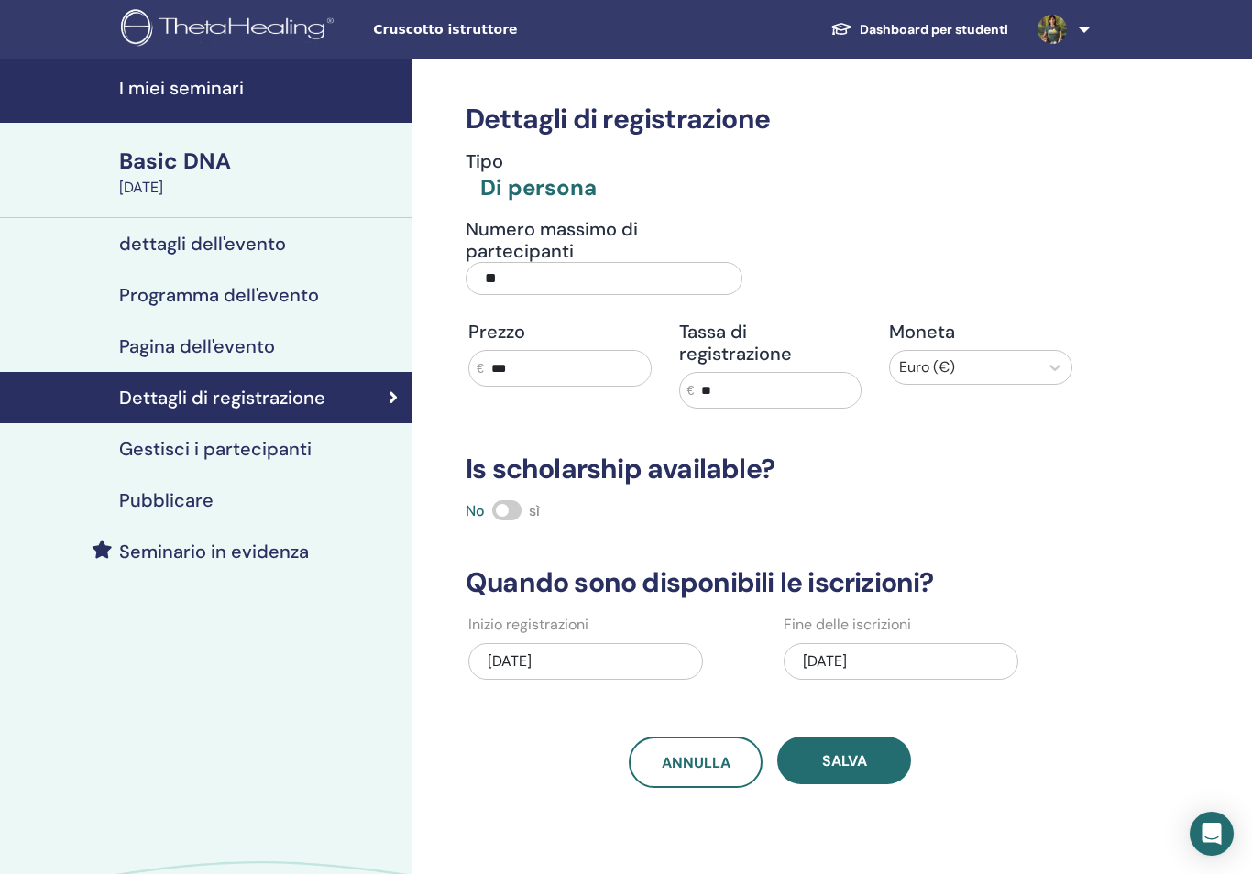
click at [270, 465] on link "Gestisci i partecipanti" at bounding box center [206, 448] width 412 height 51
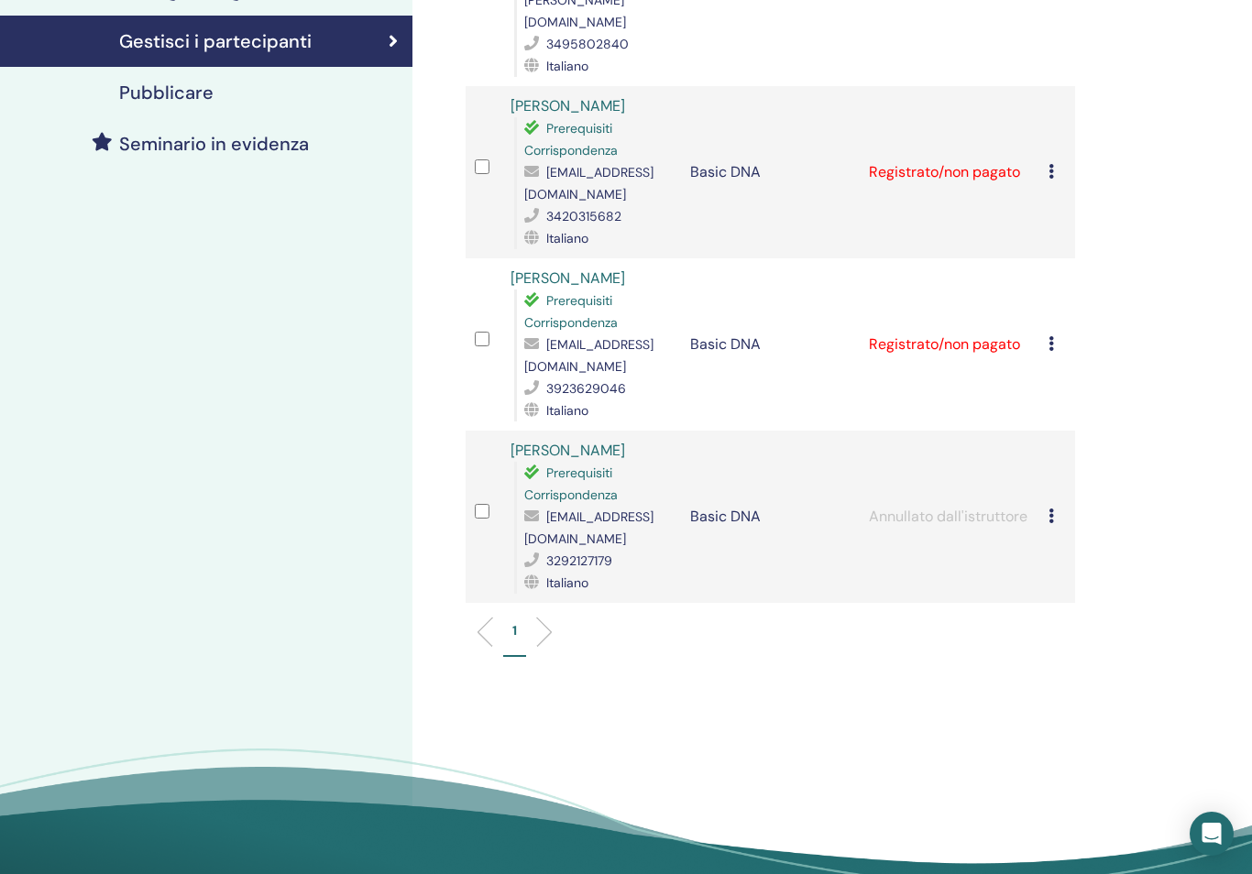
scroll to position [407, 0]
click at [1054, 507] on div "[PERSON_NAME] registrazione Non autocertificare Contrassegna come pagato Contra…" at bounding box center [1056, 518] width 17 height 22
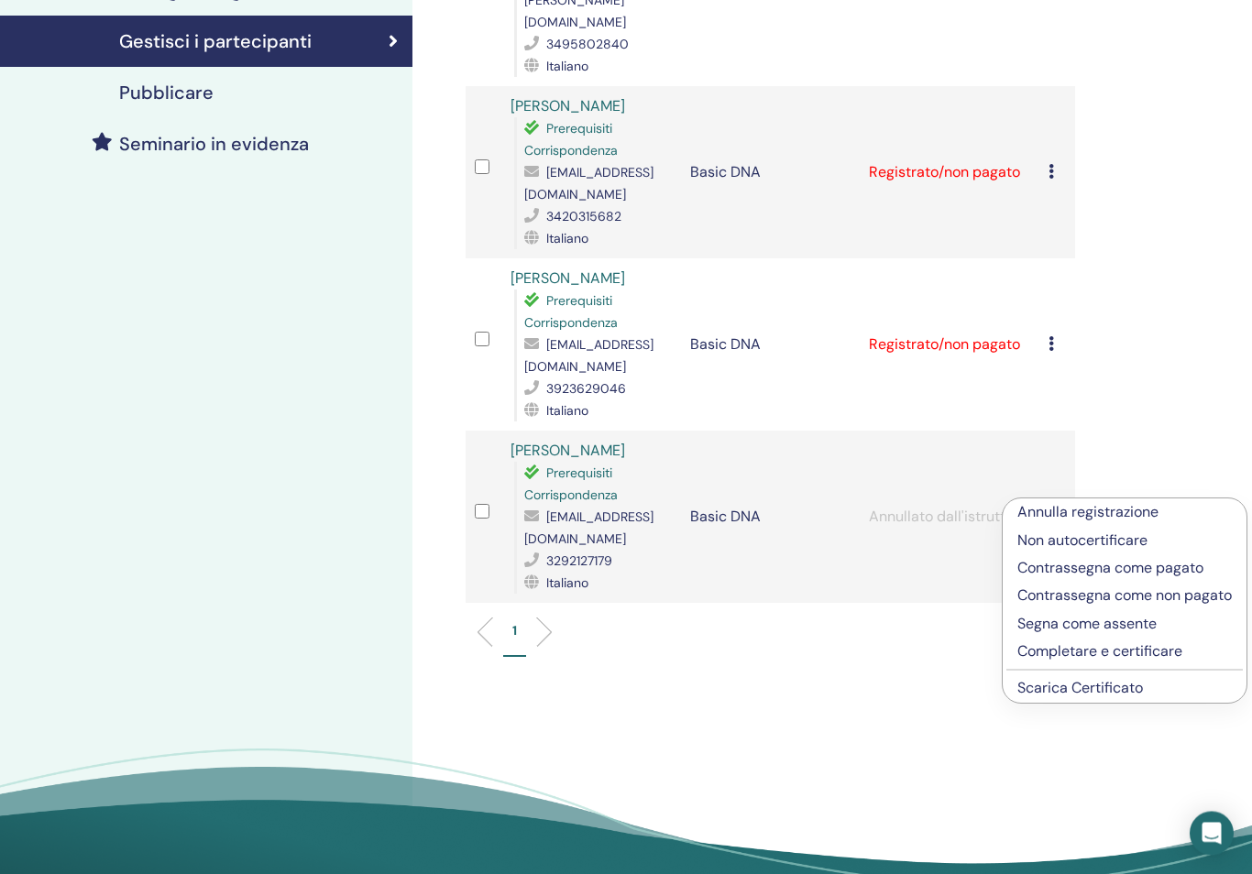
scroll to position [408, 0]
click at [859, 581] on td "Basic DNA" at bounding box center [770, 517] width 179 height 172
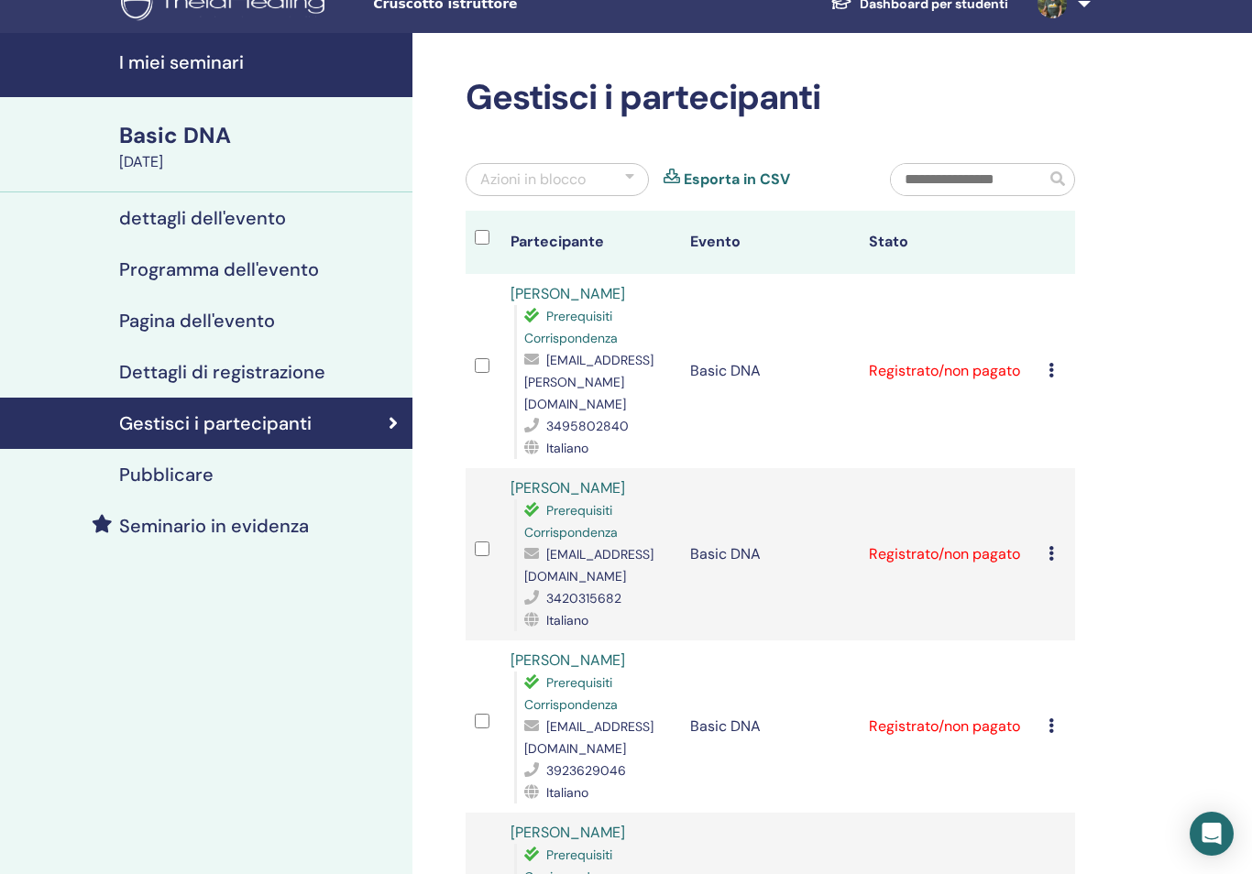
scroll to position [25, 0]
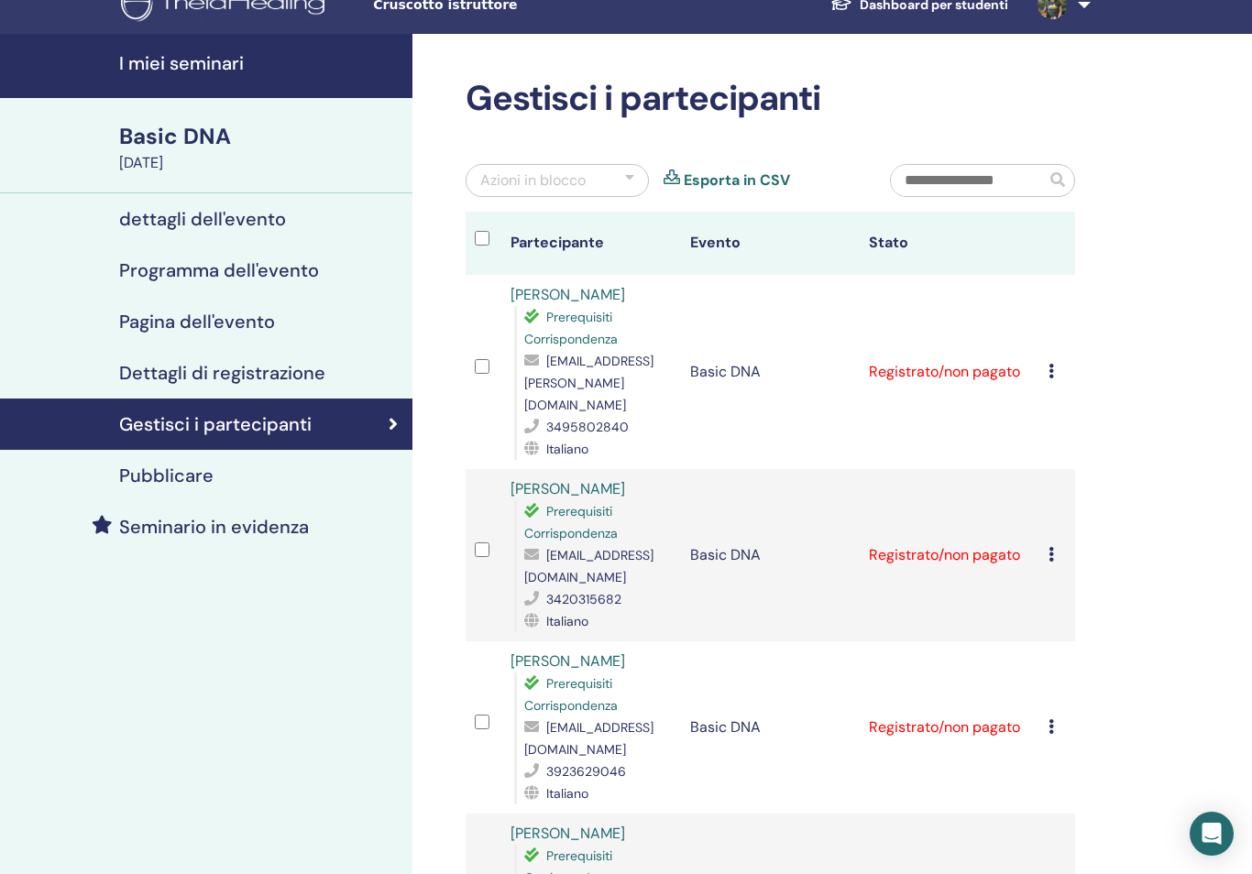
click at [132, 477] on h4 "Pubblicare" at bounding box center [166, 476] width 94 height 22
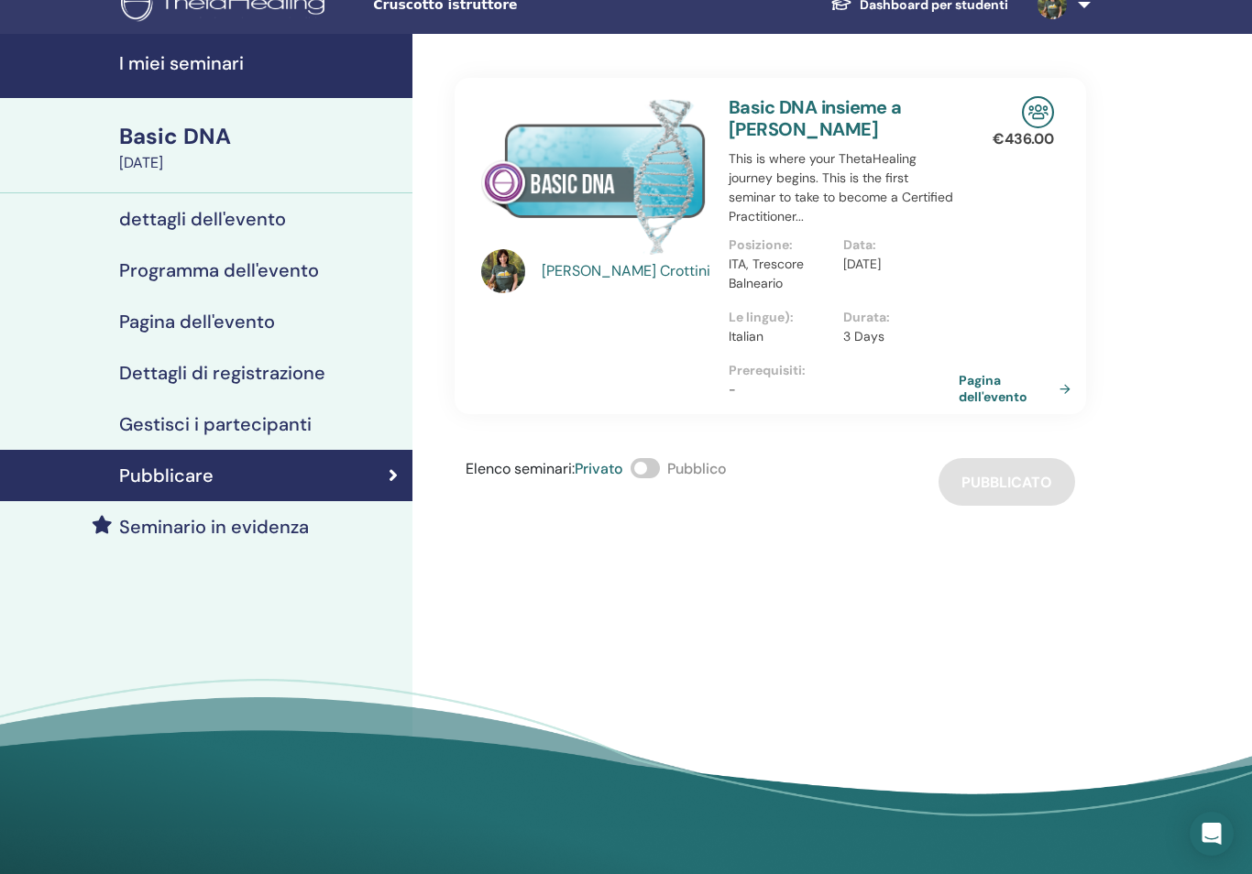
click at [1055, 393] on link "Pagina dell'evento" at bounding box center [1017, 388] width 119 height 33
